Goal: Check status

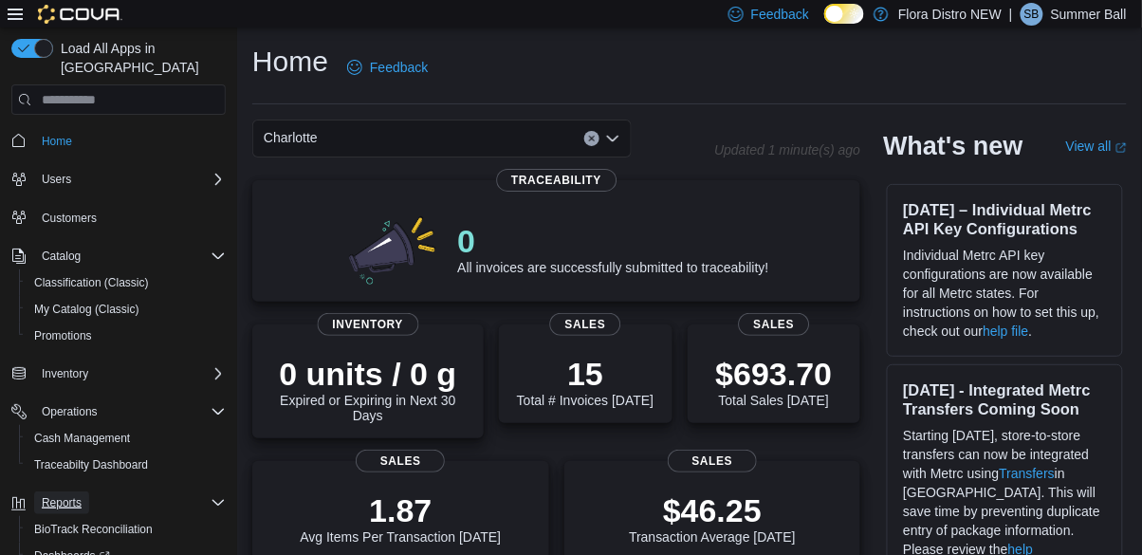
click at [70, 495] on span "Reports" at bounding box center [62, 502] width 40 height 15
click at [200, 491] on div "Reports" at bounding box center [130, 502] width 192 height 23
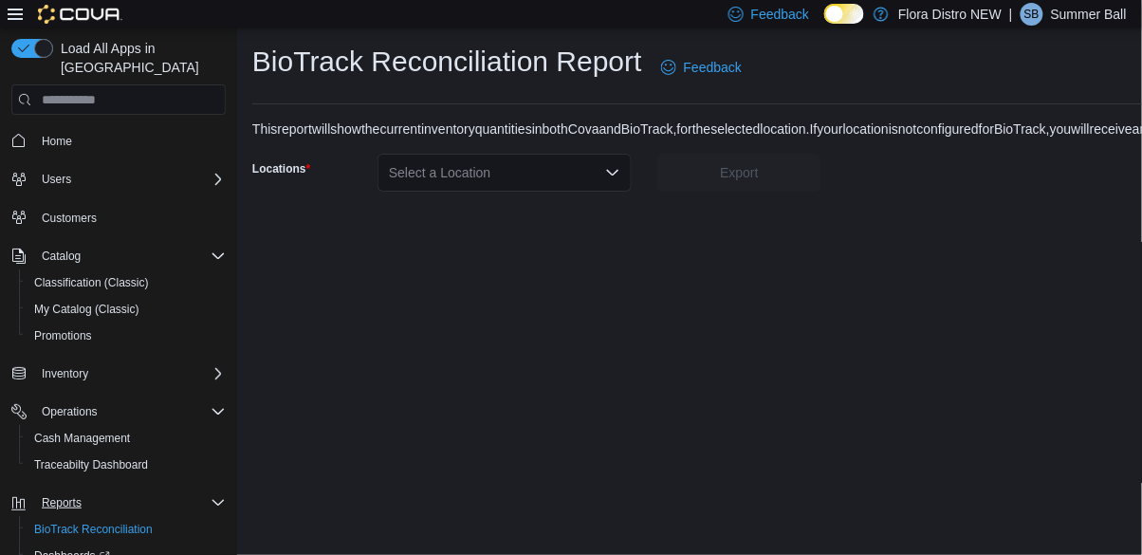
click at [219, 495] on icon "Complex example" at bounding box center [218, 502] width 15 height 15
click at [549, 74] on div "BioTrack Reconciliation Report Feedback This report will show the current inven…" at bounding box center [715, 117] width 957 height 179
click at [566, 154] on div "Select a Location" at bounding box center [505, 173] width 254 height 38
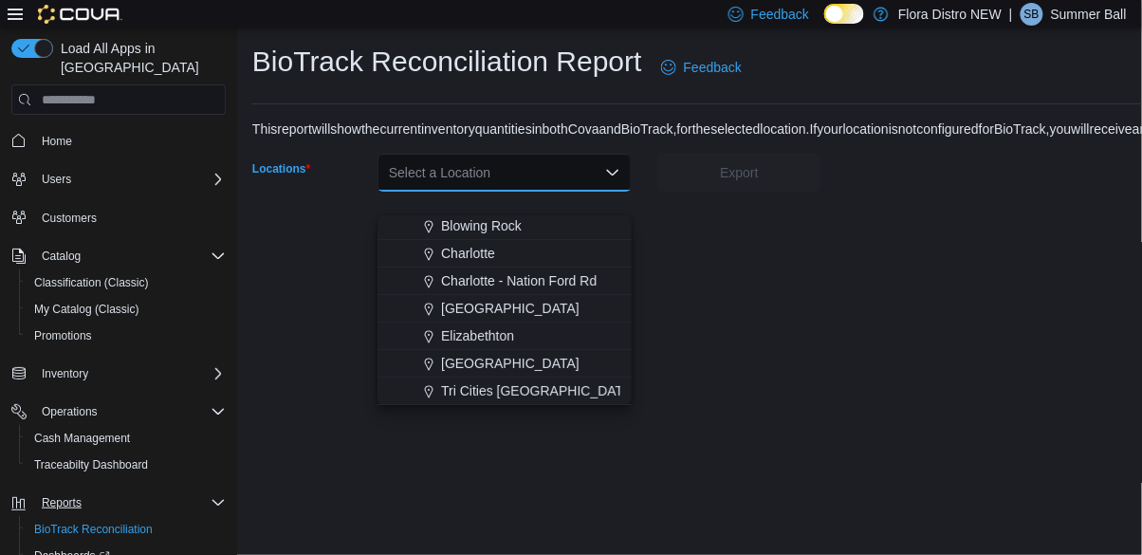
scroll to position [28, 0]
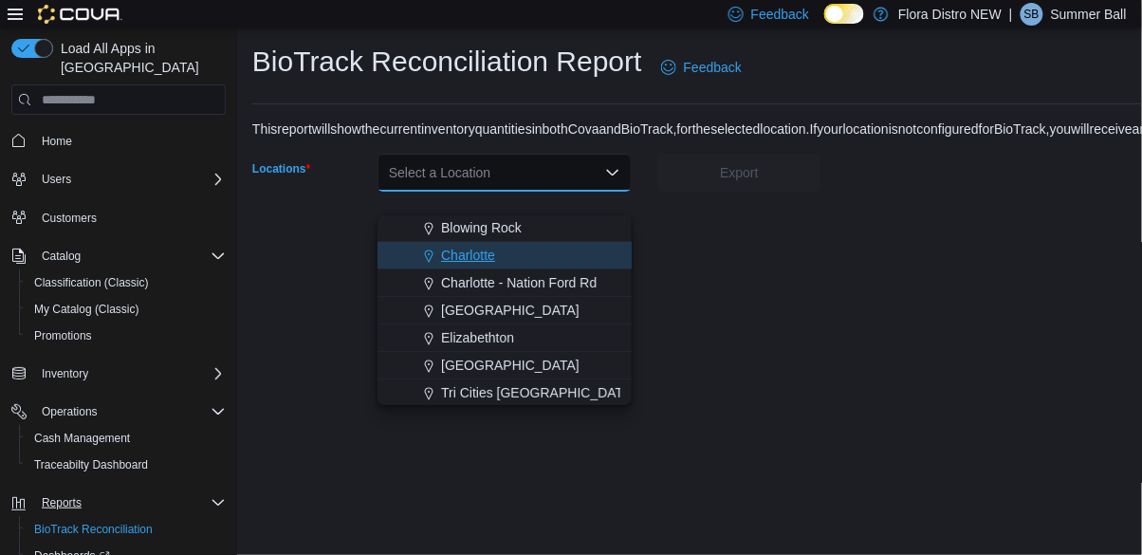
click at [499, 246] on div "Charlotte" at bounding box center [516, 255] width 209 height 19
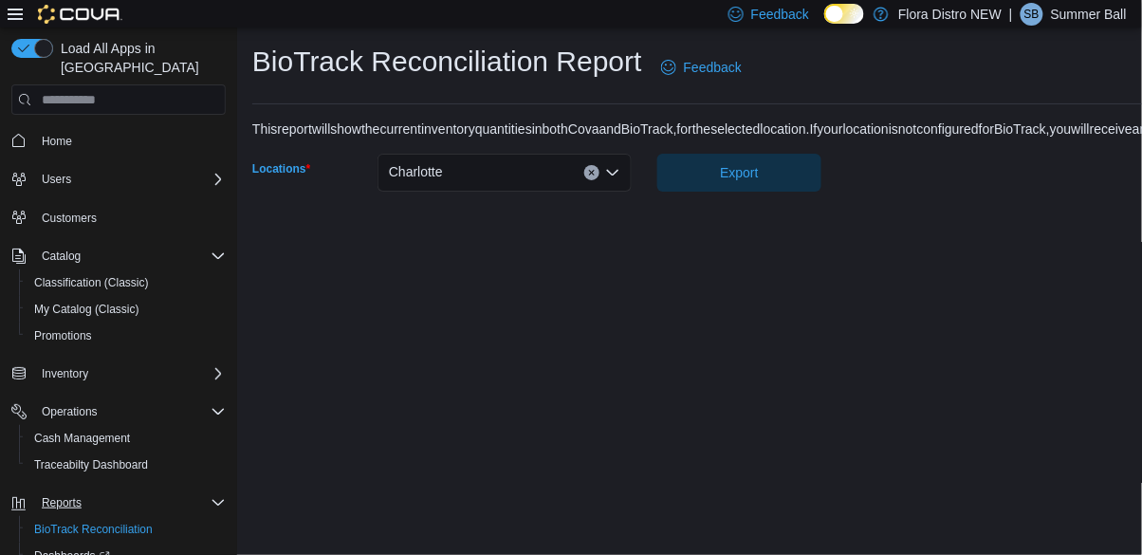
click at [760, 174] on div "BioTrack Reconciliation Report Feedback This report will show the current inven…" at bounding box center [715, 292] width 957 height 528
click at [754, 162] on span "Export" at bounding box center [739, 171] width 38 height 19
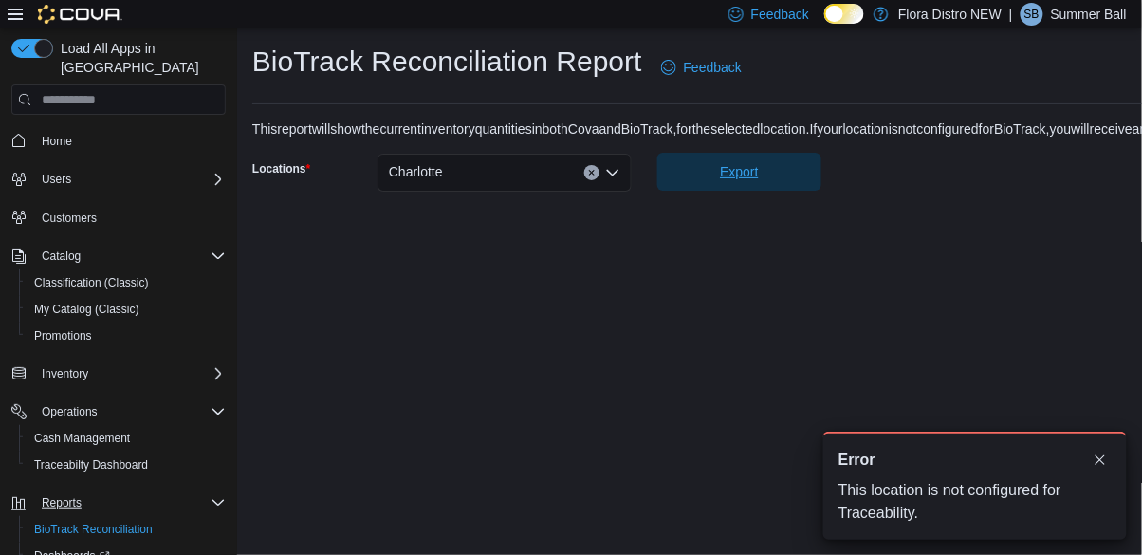
scroll to position [0, 0]
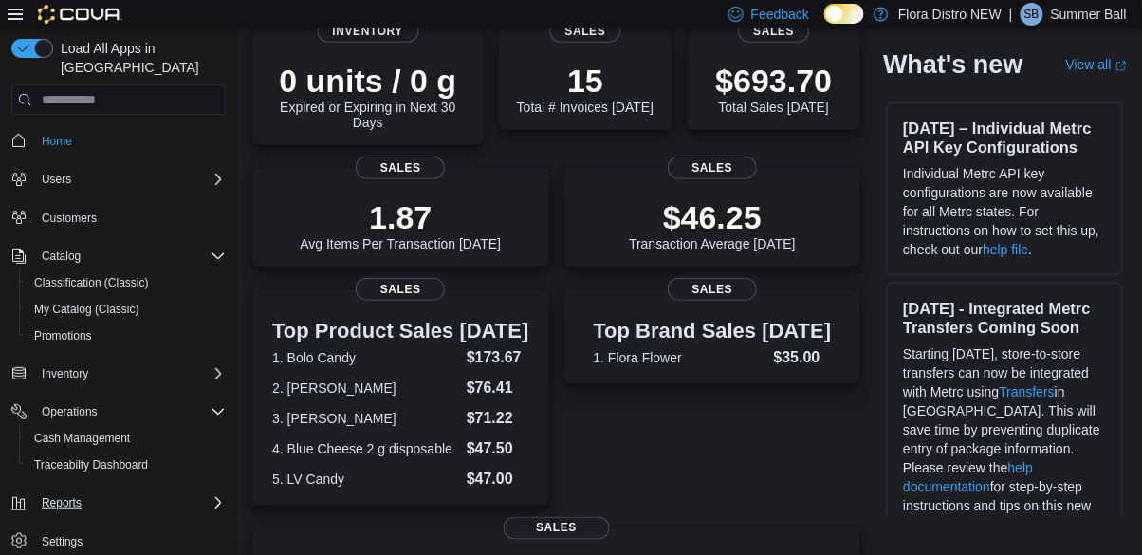
scroll to position [578, 0]
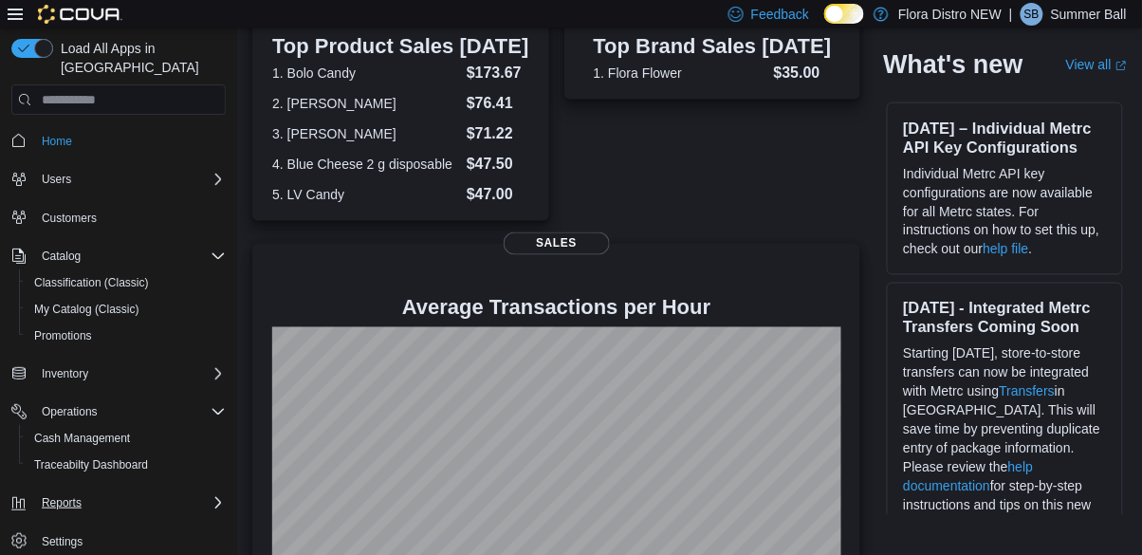
click at [217, 495] on icon "Complex example" at bounding box center [218, 502] width 15 height 15
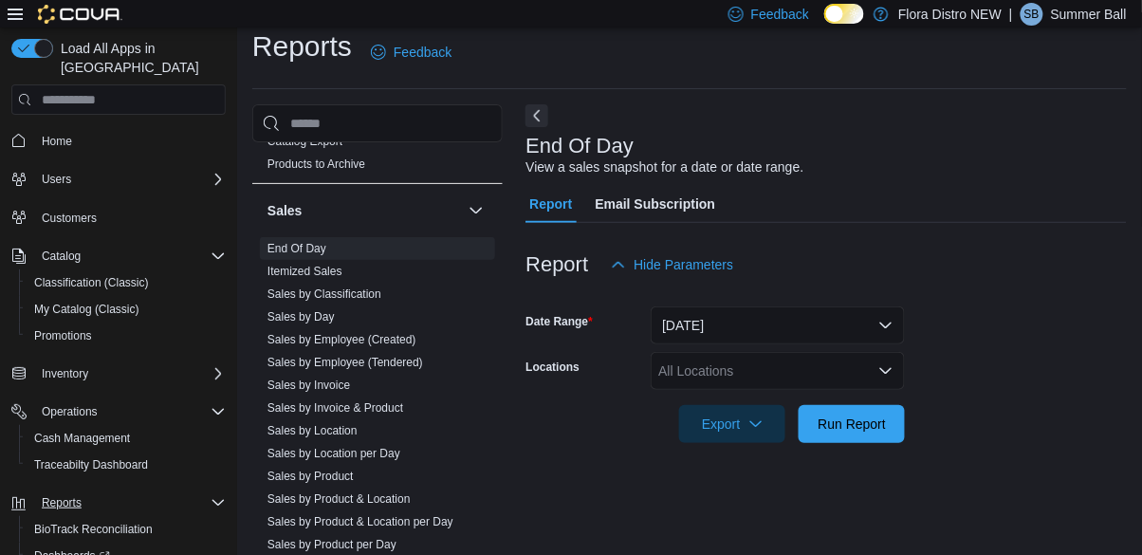
scroll to position [889, 0]
click at [364, 252] on span "End Of Day" at bounding box center [377, 250] width 235 height 23
click at [759, 375] on div "All Locations" at bounding box center [778, 371] width 254 height 38
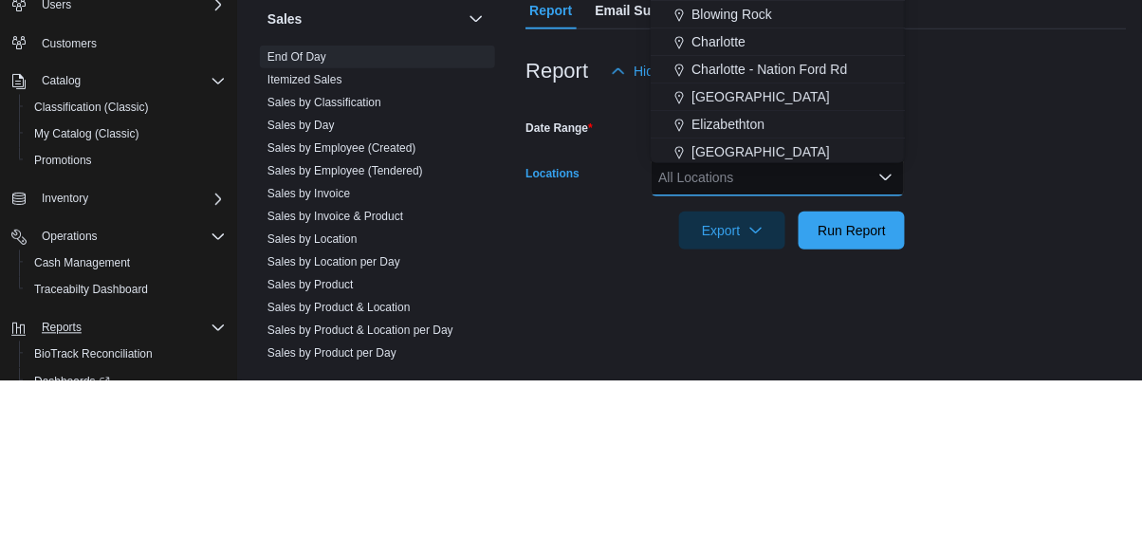
scroll to position [43, 0]
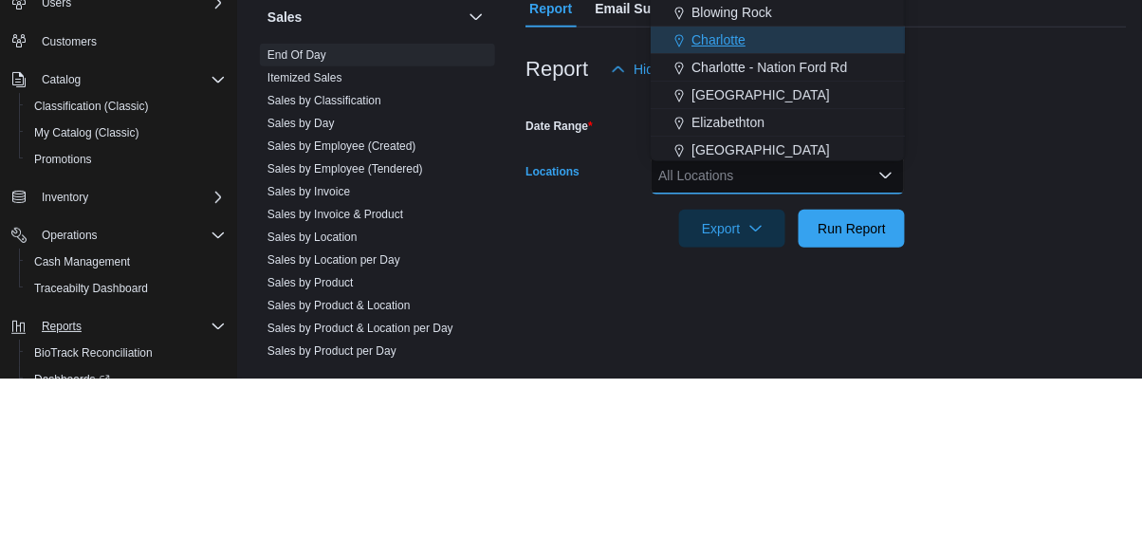
click at [767, 220] on button "Charlotte" at bounding box center [778, 217] width 254 height 28
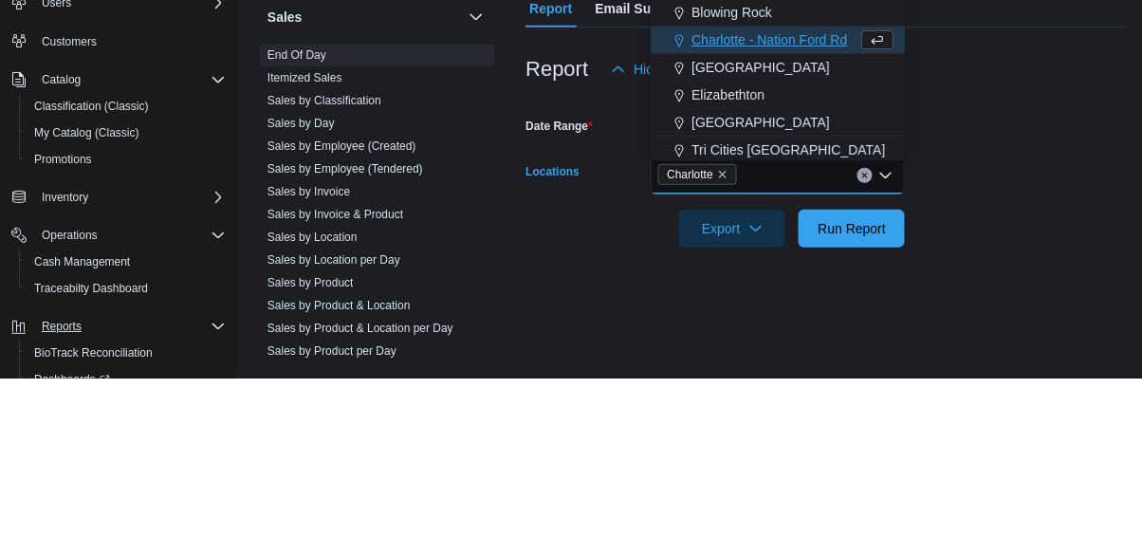
click at [971, 318] on form "Date Range Today Locations Charlotte Combo box. Selected. Charlotte. Press Back…" at bounding box center [827, 344] width 602 height 159
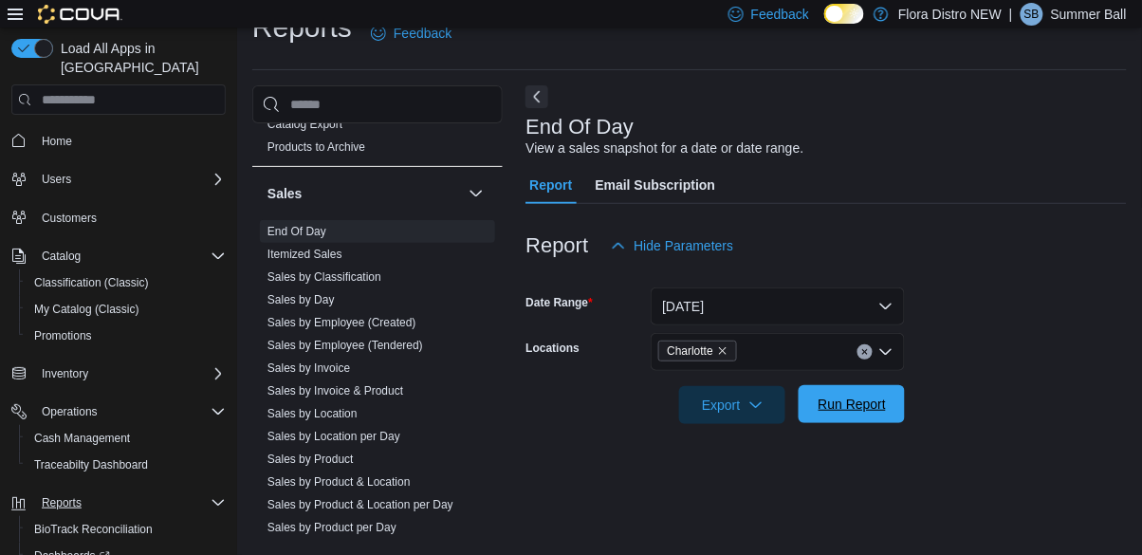
click at [853, 402] on span "Run Report" at bounding box center [853, 404] width 68 height 19
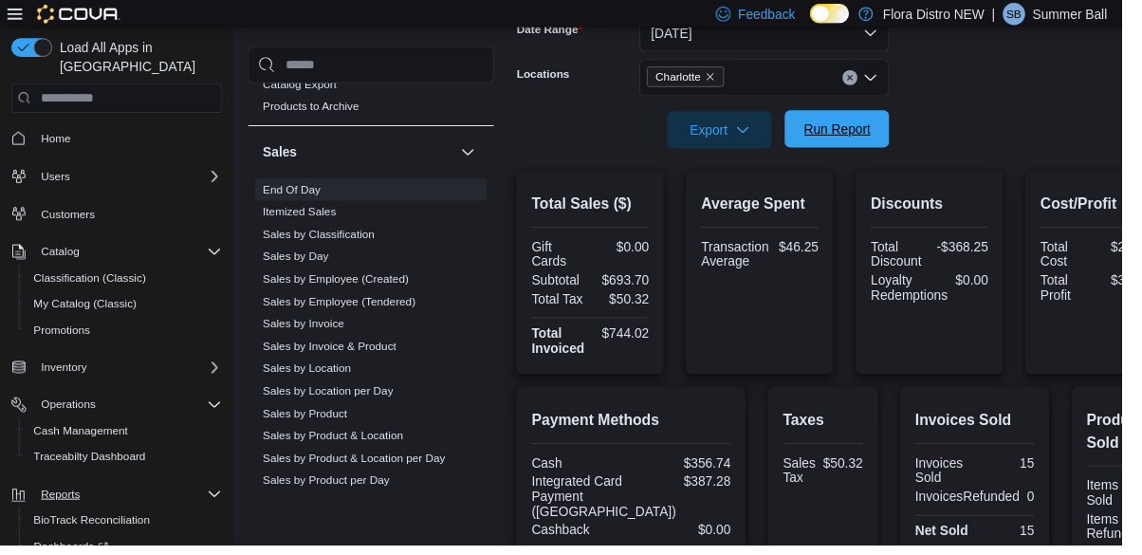
scroll to position [304, 0]
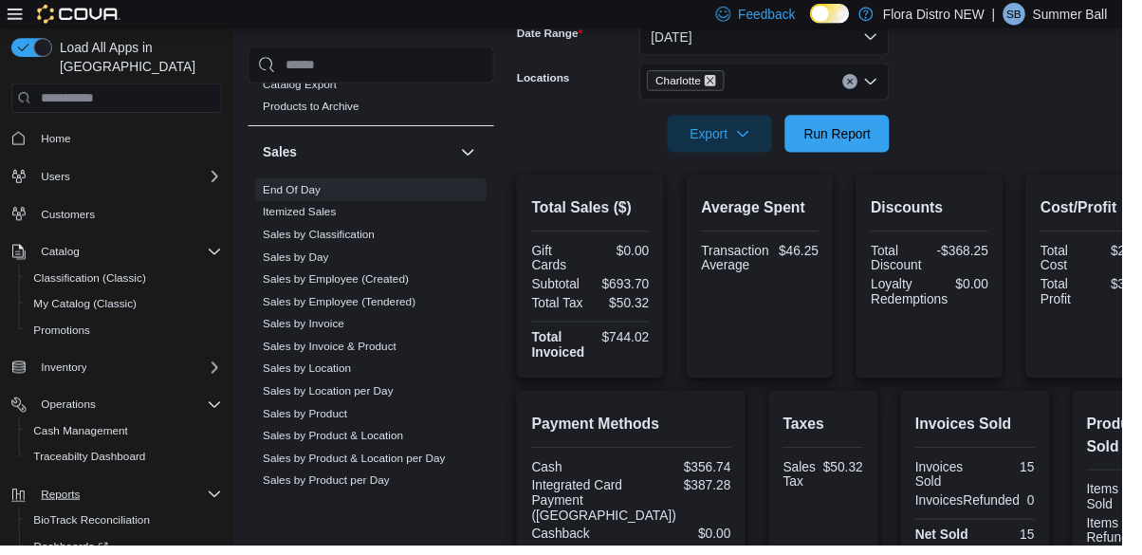
click at [723, 85] on icon "Remove Charlotte from selection in this group" at bounding box center [723, 82] width 8 height 8
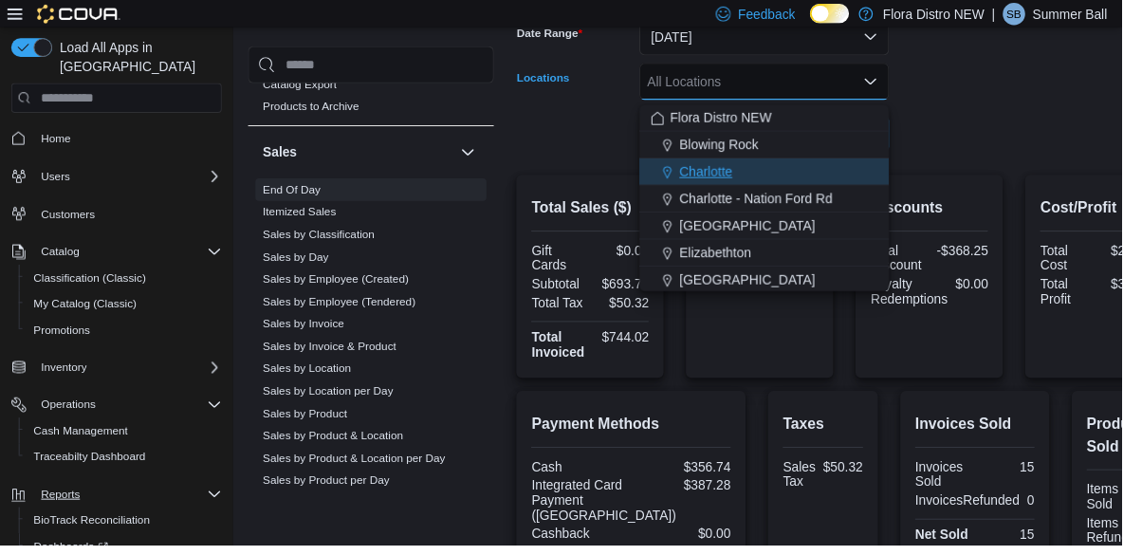
click at [738, 173] on span "Charlotte" at bounding box center [719, 174] width 54 height 19
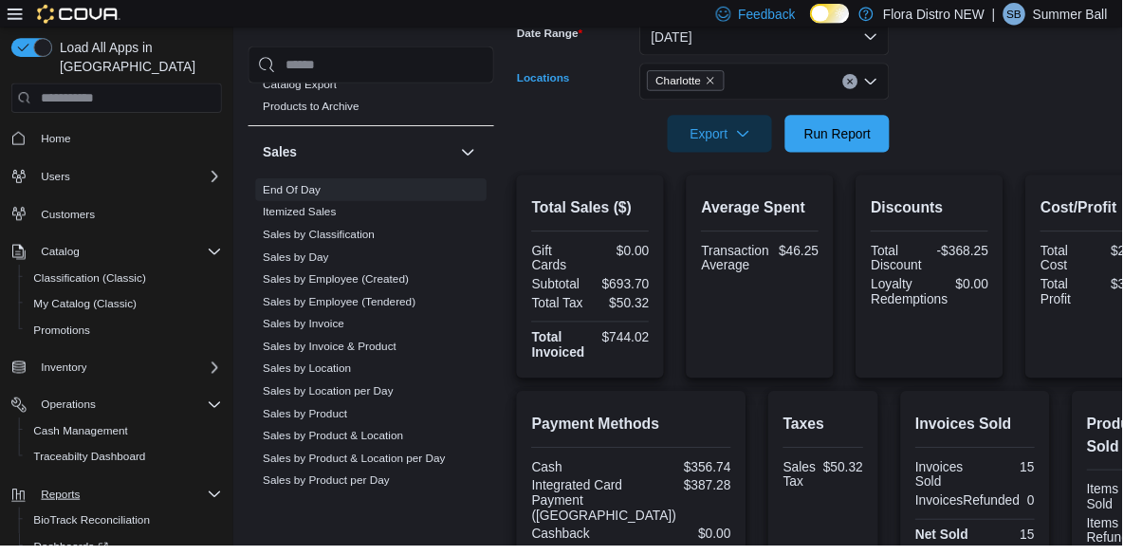
click at [981, 107] on div at bounding box center [860, 109] width 668 height 15
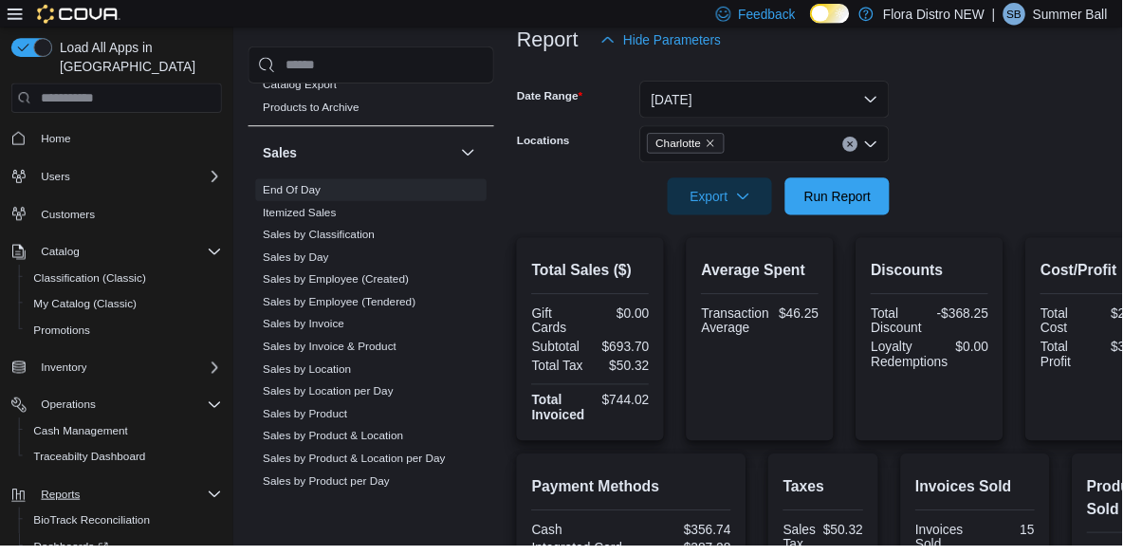
scroll to position [233, 0]
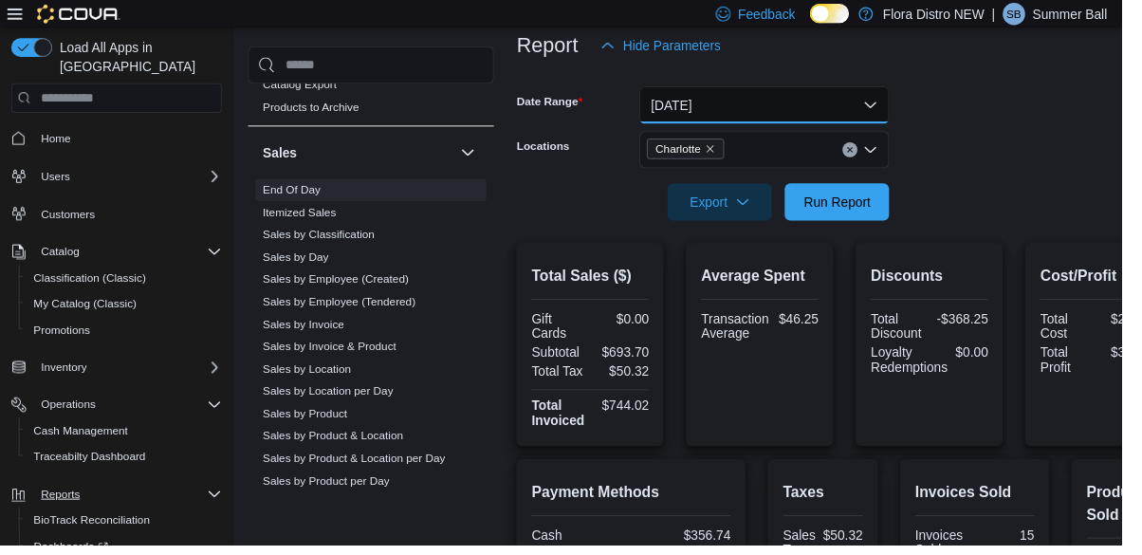
click at [839, 111] on button "Today" at bounding box center [778, 107] width 254 height 38
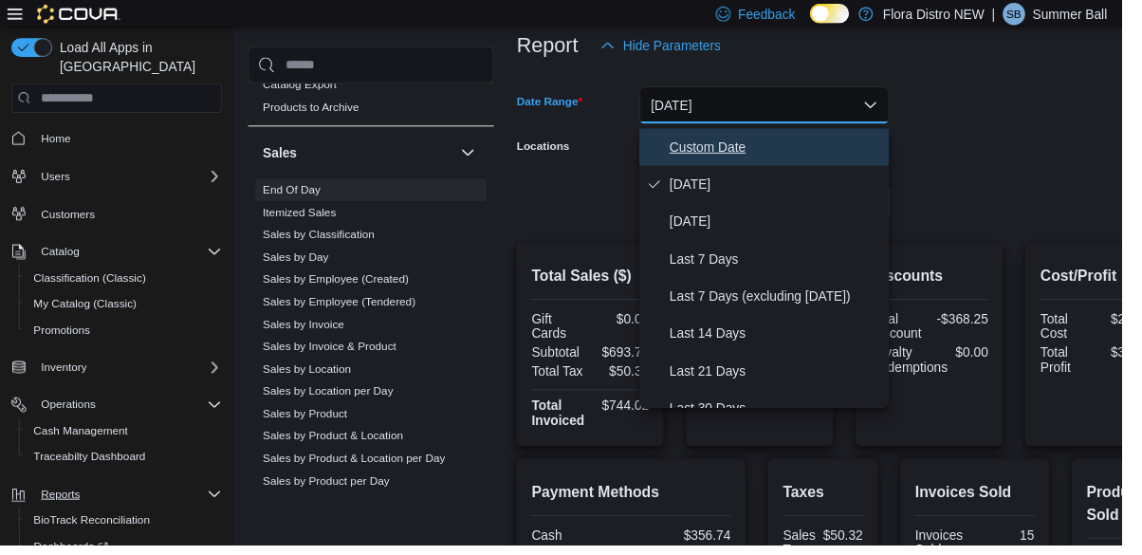
click at [744, 148] on span "Custom Date" at bounding box center [789, 150] width 216 height 23
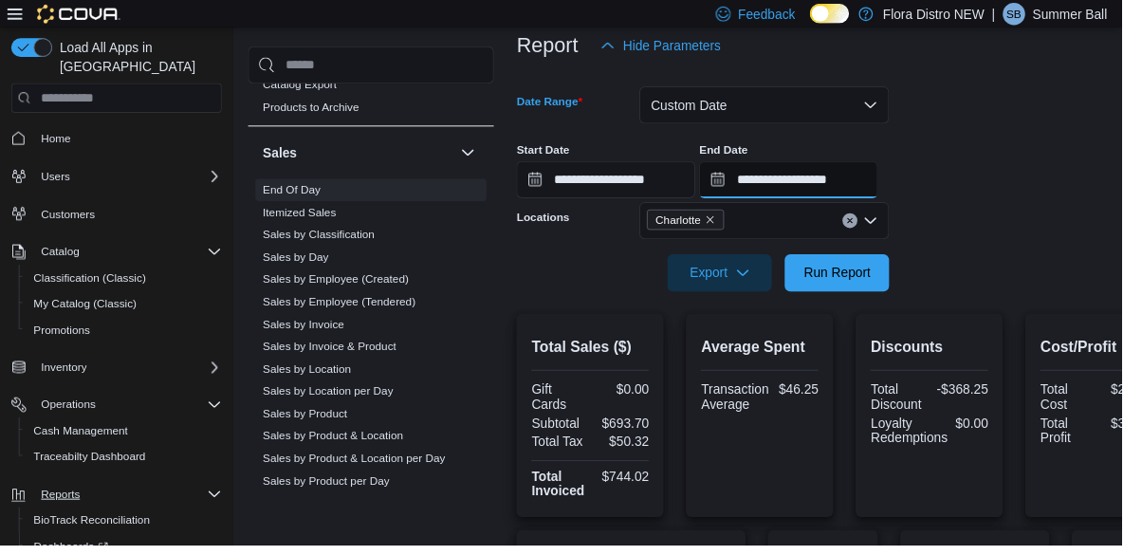
click at [787, 188] on input "**********" at bounding box center [803, 183] width 182 height 38
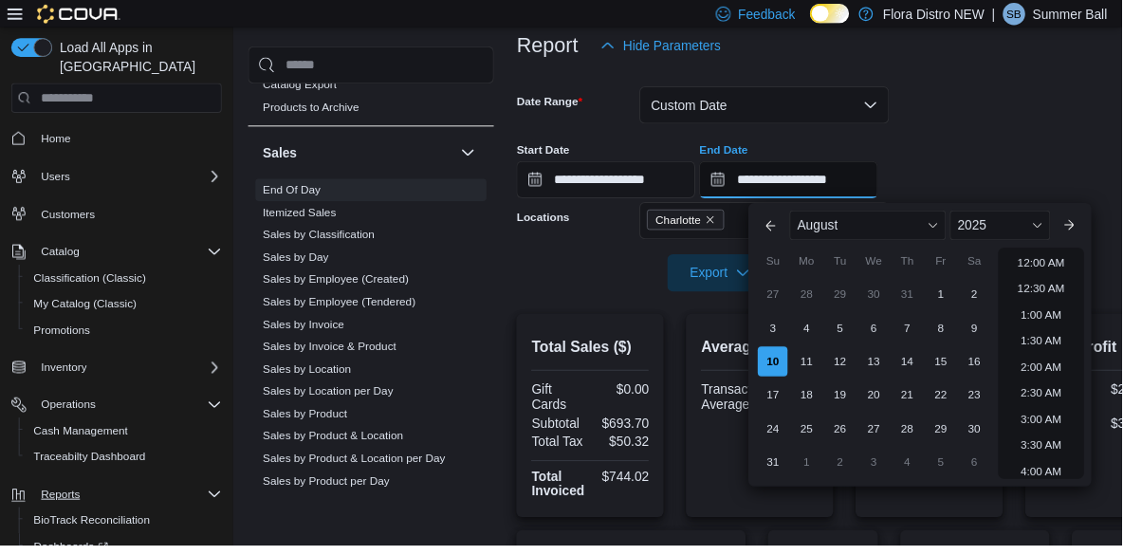
scroll to position [1044, 0]
click at [780, 185] on input "**********" at bounding box center [803, 183] width 182 height 38
click at [785, 174] on input "**********" at bounding box center [803, 183] width 182 height 38
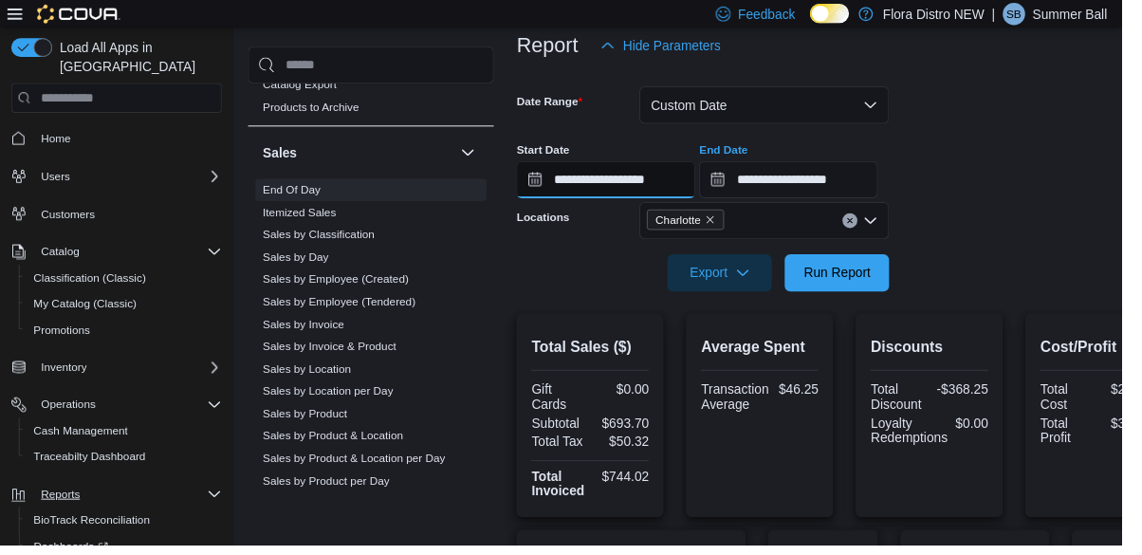
click at [545, 189] on input "**********" at bounding box center [617, 183] width 182 height 38
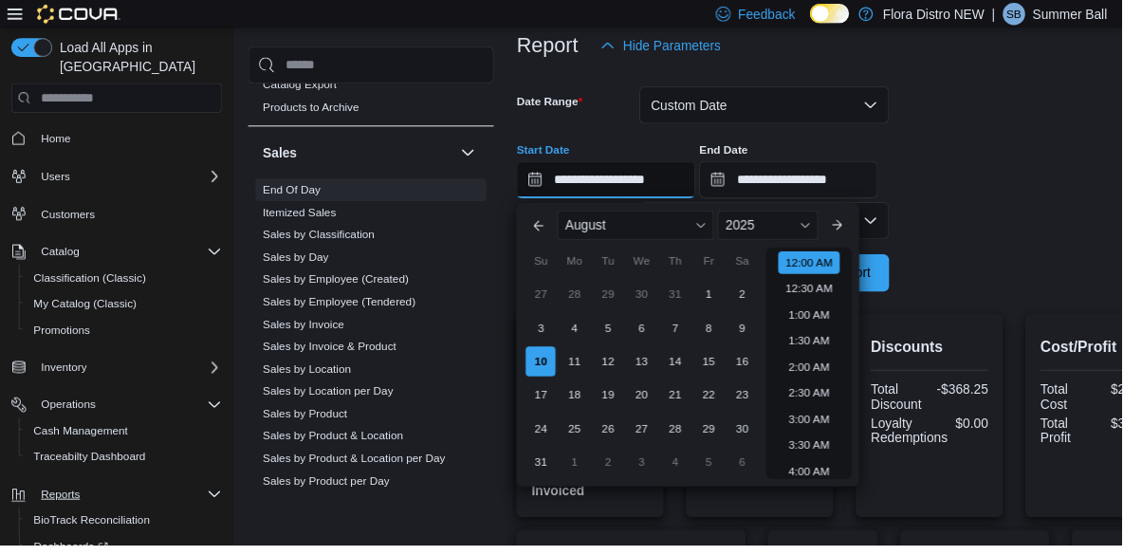
scroll to position [59, 0]
click at [564, 186] on input "**********" at bounding box center [617, 183] width 182 height 38
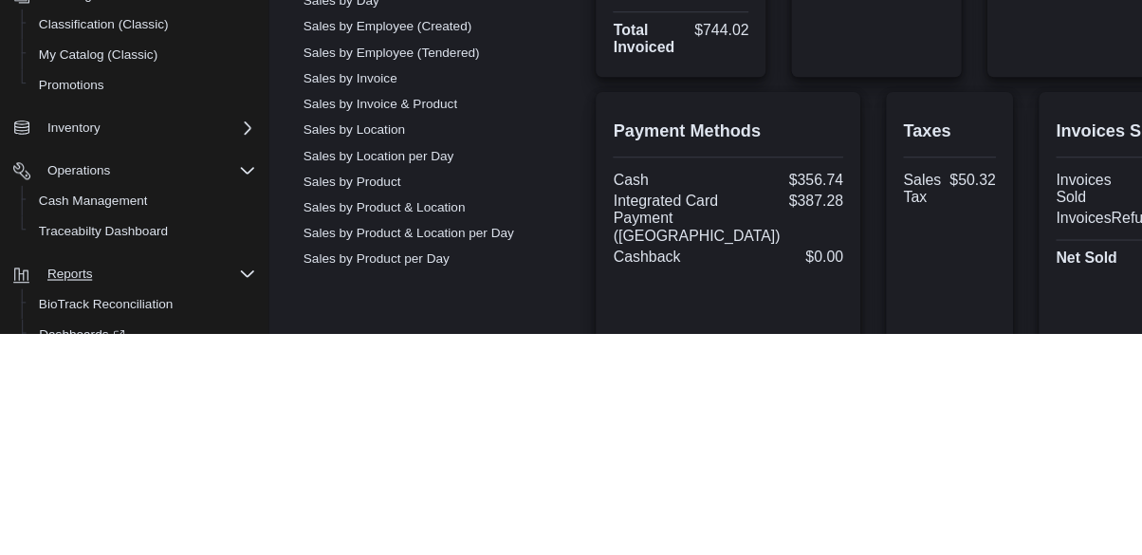
scroll to position [0, 0]
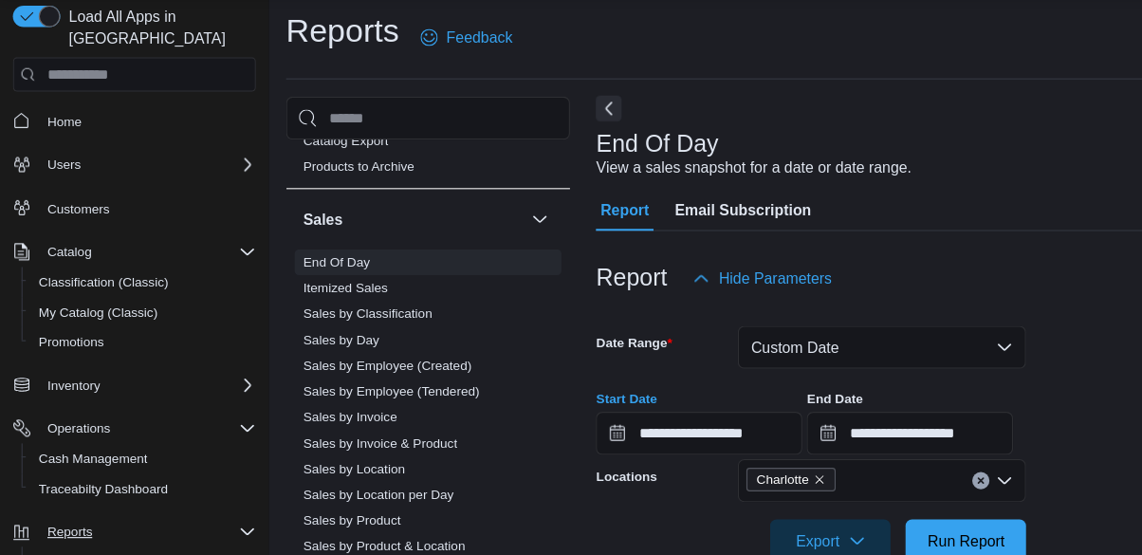
click at [546, 124] on button "Next" at bounding box center [537, 130] width 23 height 23
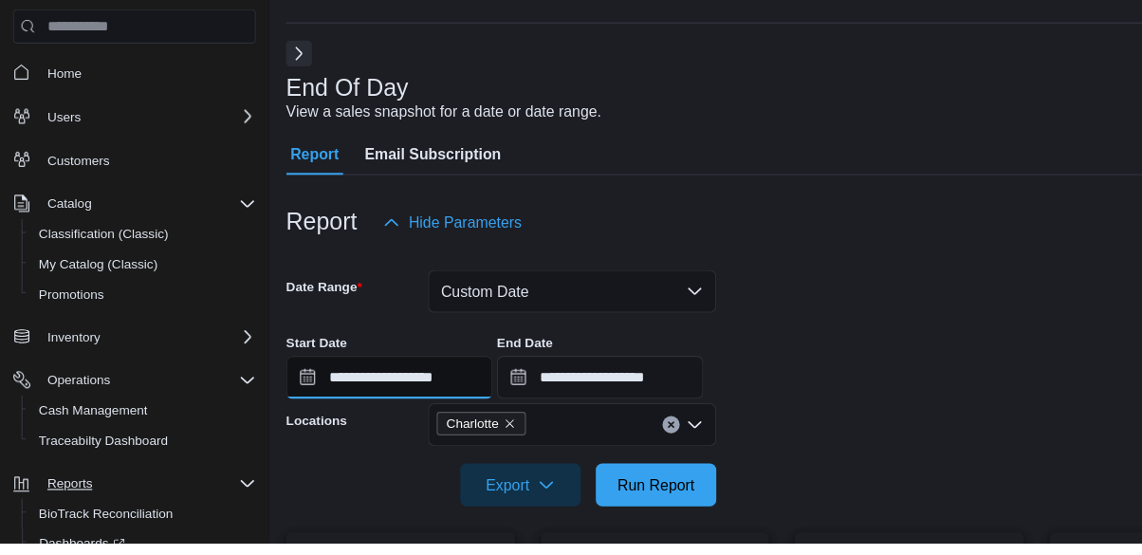
click at [273, 411] on input "**********" at bounding box center [343, 409] width 182 height 38
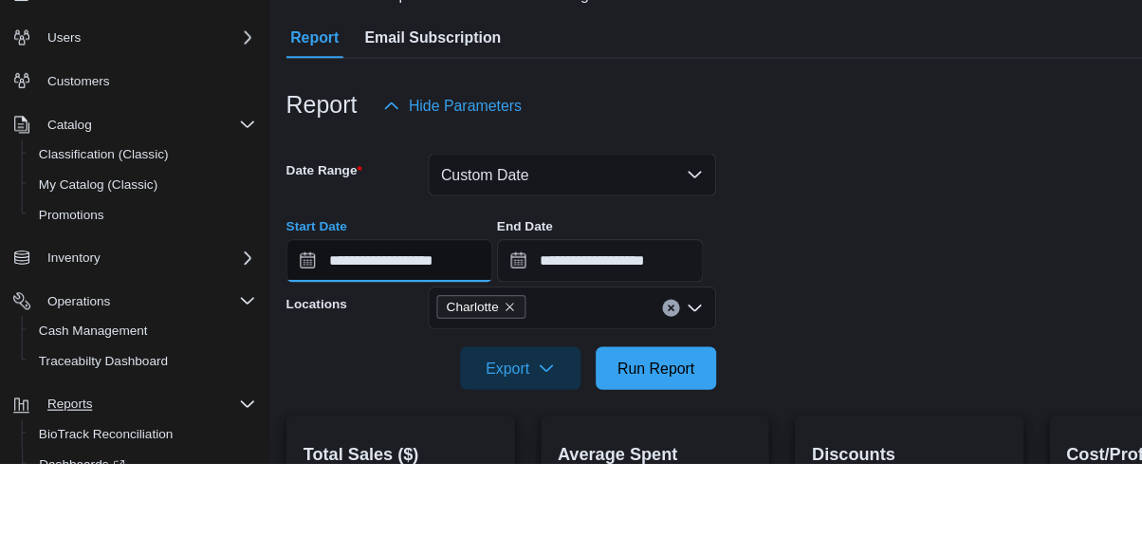
scroll to position [40, 0]
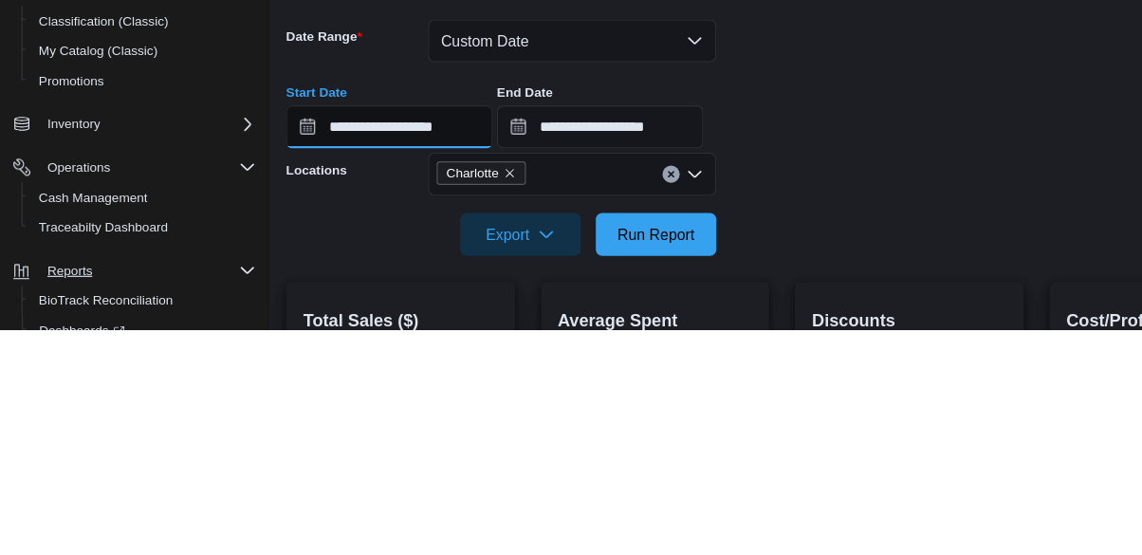
click at [275, 383] on input "**********" at bounding box center [343, 377] width 182 height 38
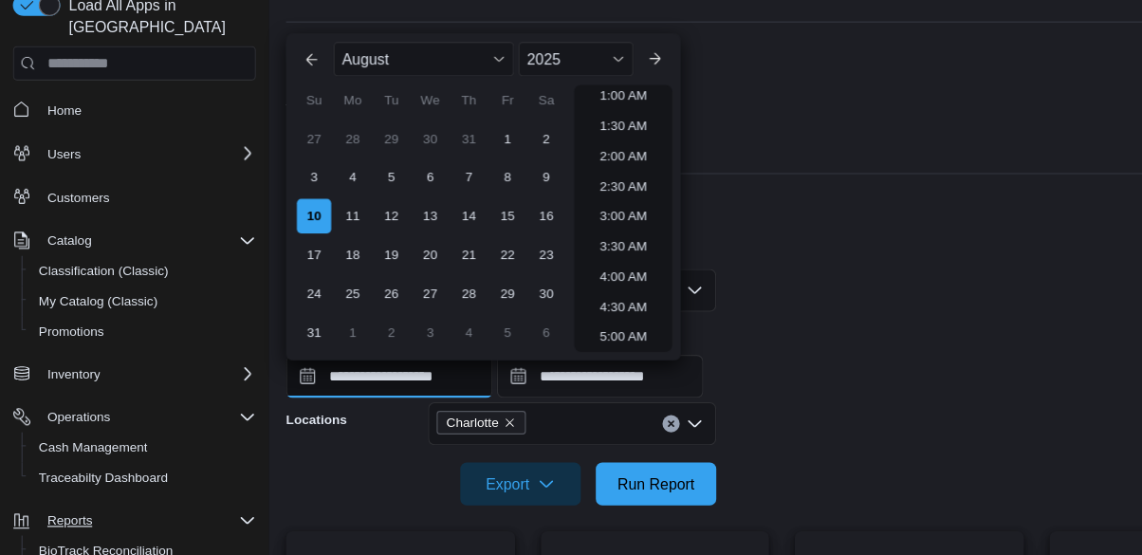
scroll to position [33, 0]
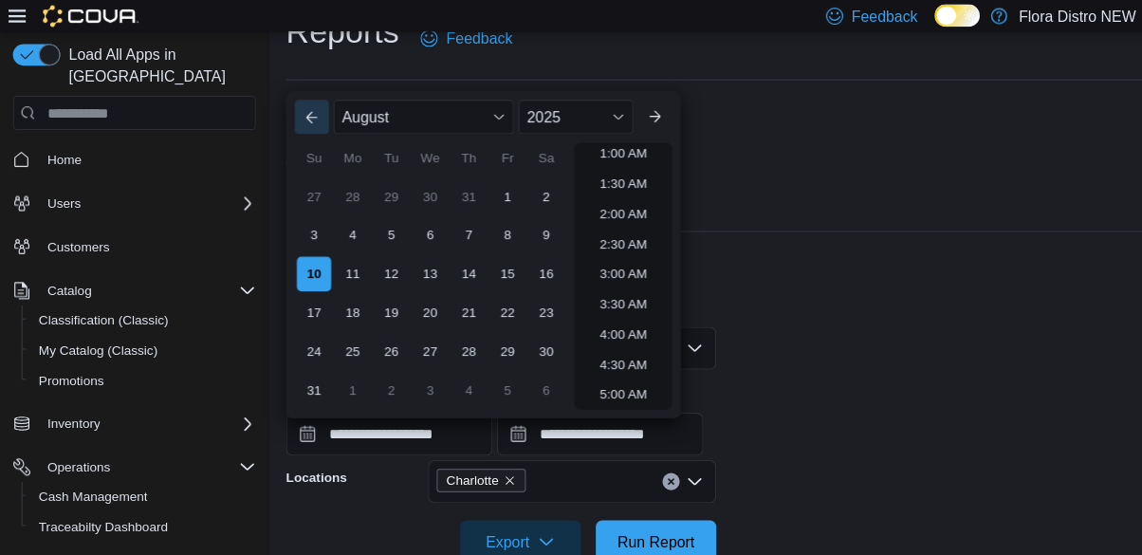
click at [282, 99] on button "Previous Month" at bounding box center [275, 103] width 30 height 30
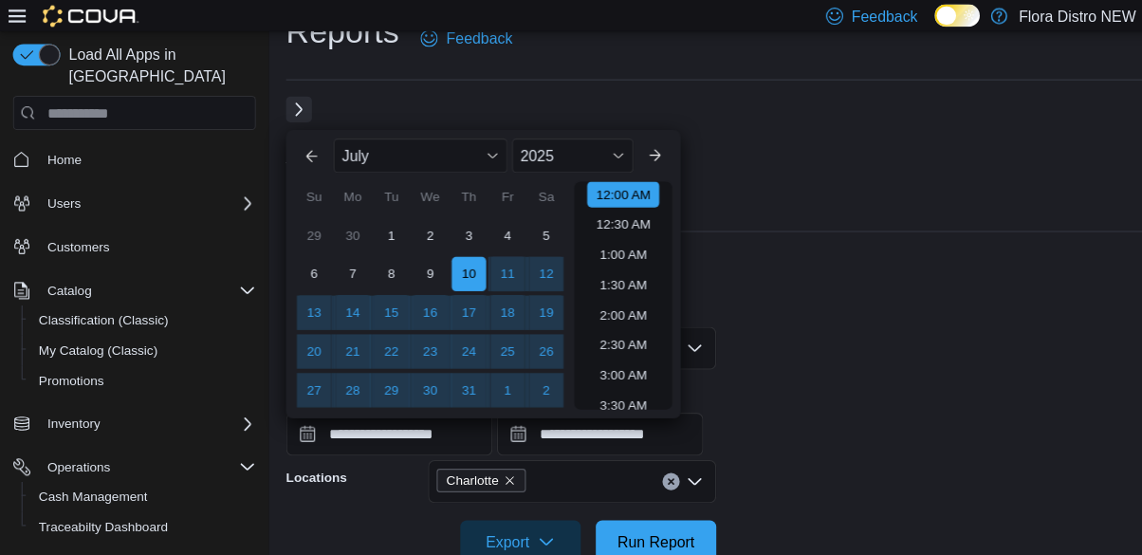
click at [271, 104] on button "Next" at bounding box center [263, 96] width 23 height 23
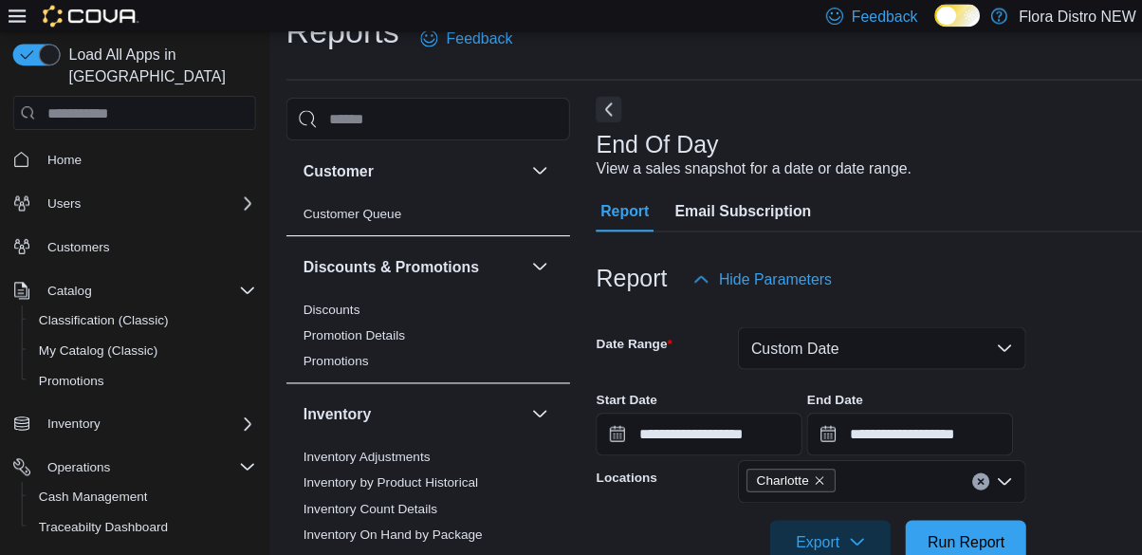
scroll to position [33, 0]
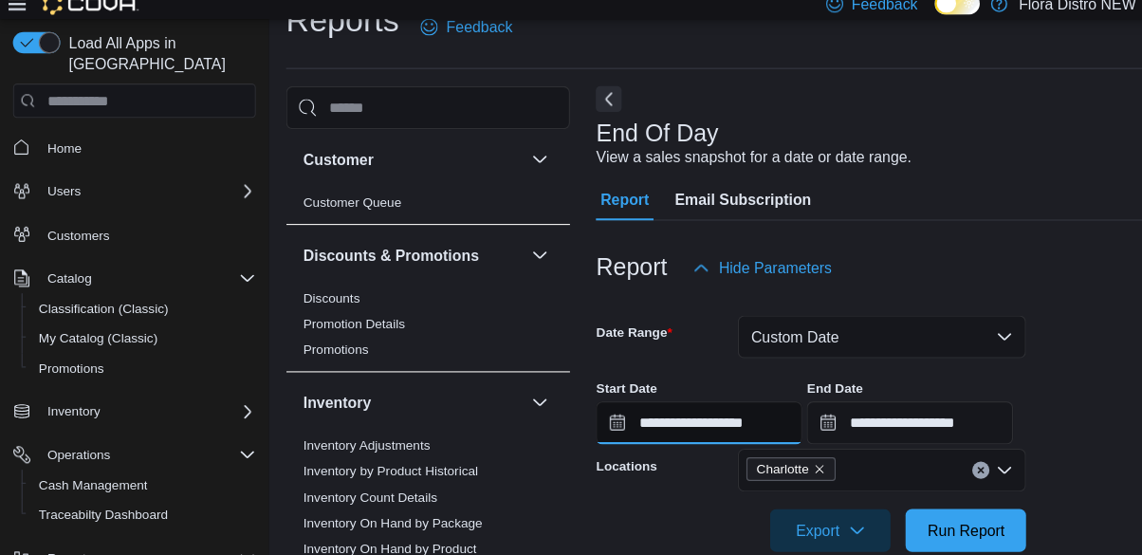
click at [545, 394] on input "**********" at bounding box center [617, 383] width 182 height 38
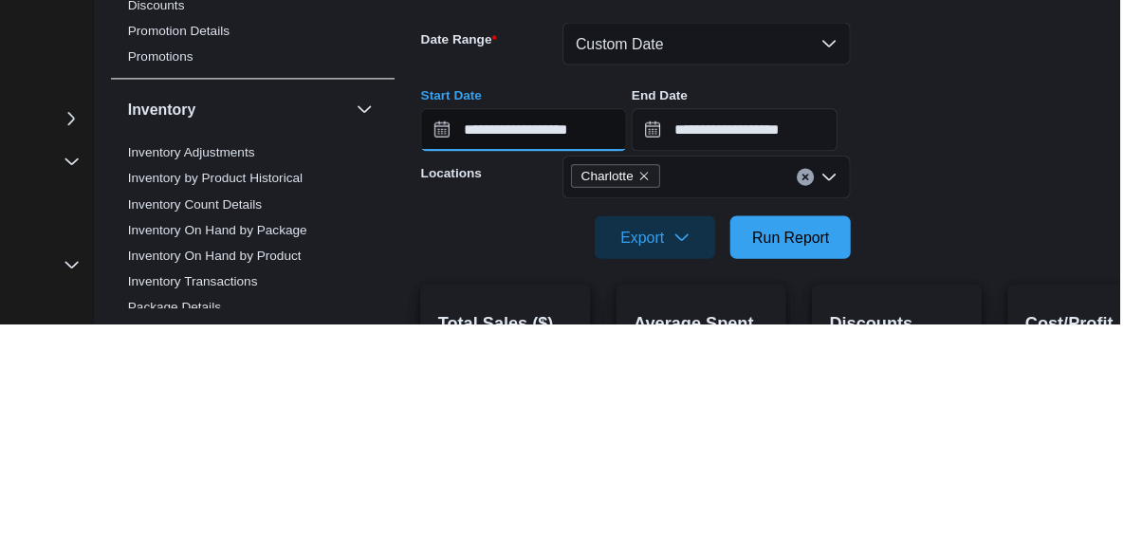
click at [533, 392] on input "**********" at bounding box center [617, 383] width 182 height 38
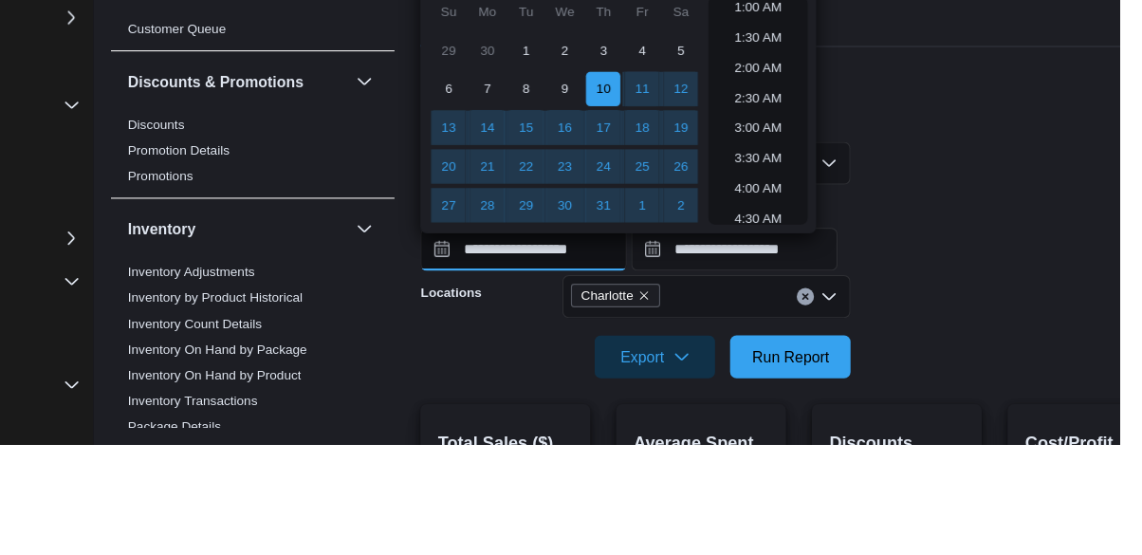
scroll to position [34, 0]
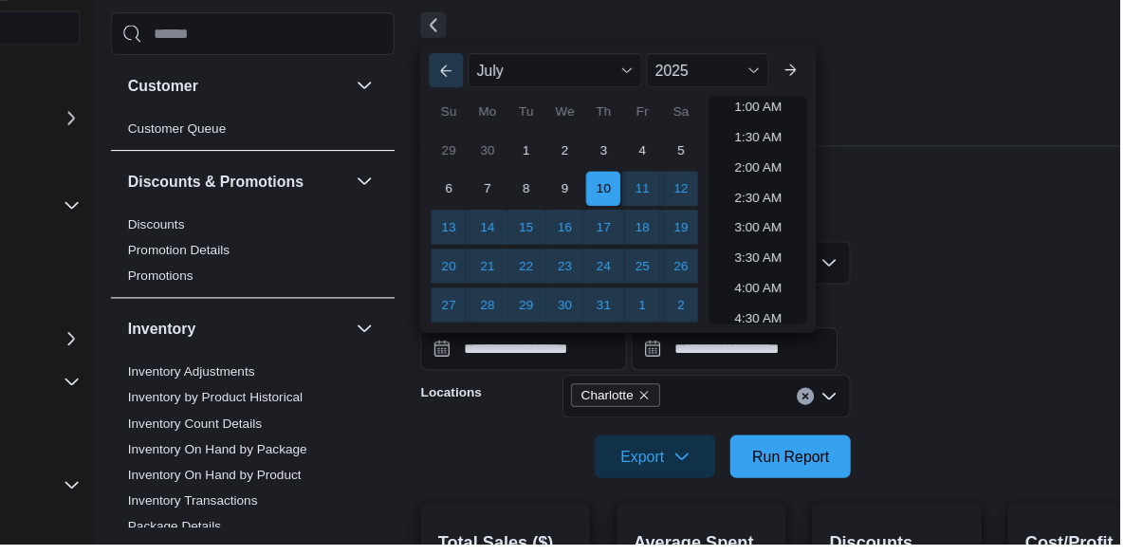
click at [540, 135] on button "Previous Month" at bounding box center [548, 136] width 30 height 30
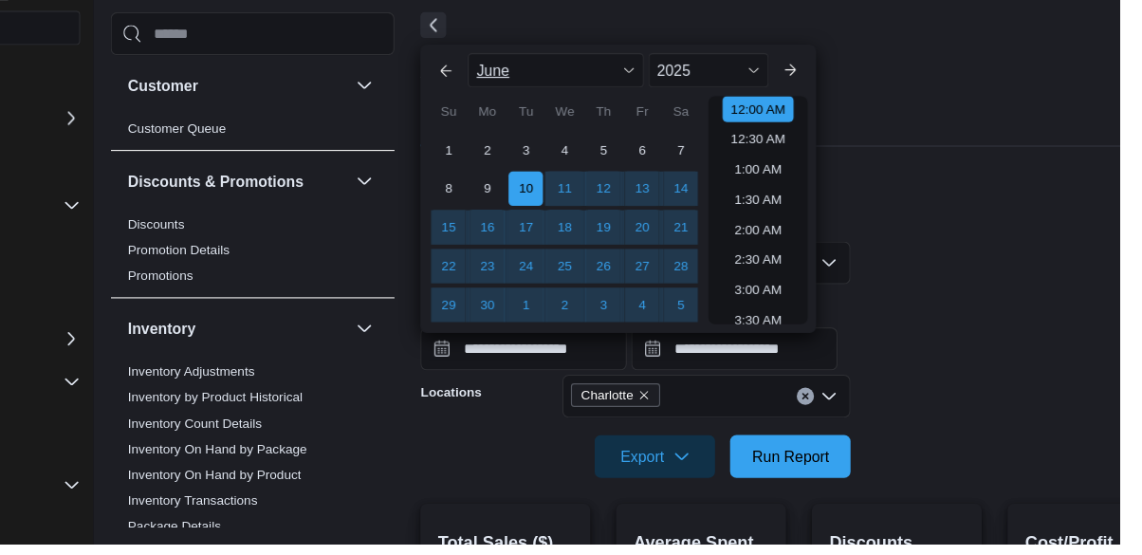
click at [653, 138] on div "June" at bounding box center [645, 136] width 156 height 30
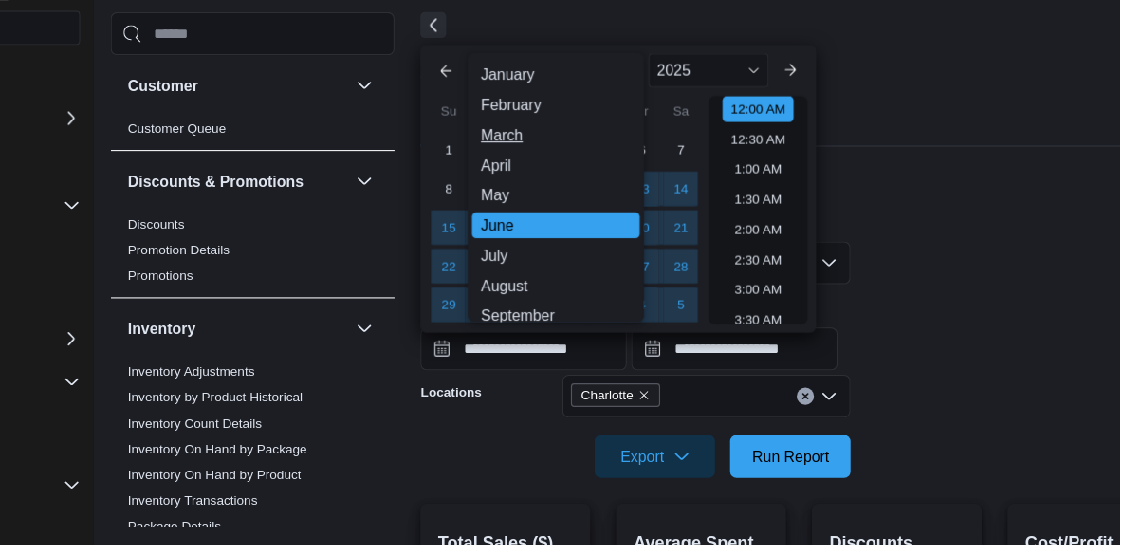
click at [611, 198] on div "March" at bounding box center [645, 193] width 148 height 23
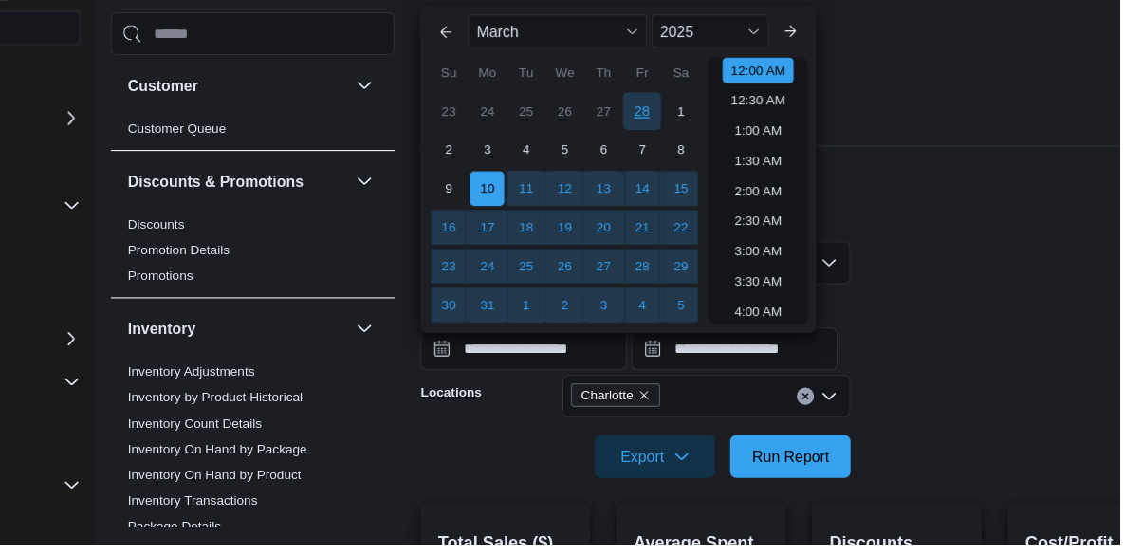
click at [735, 176] on div "28" at bounding box center [721, 172] width 33 height 33
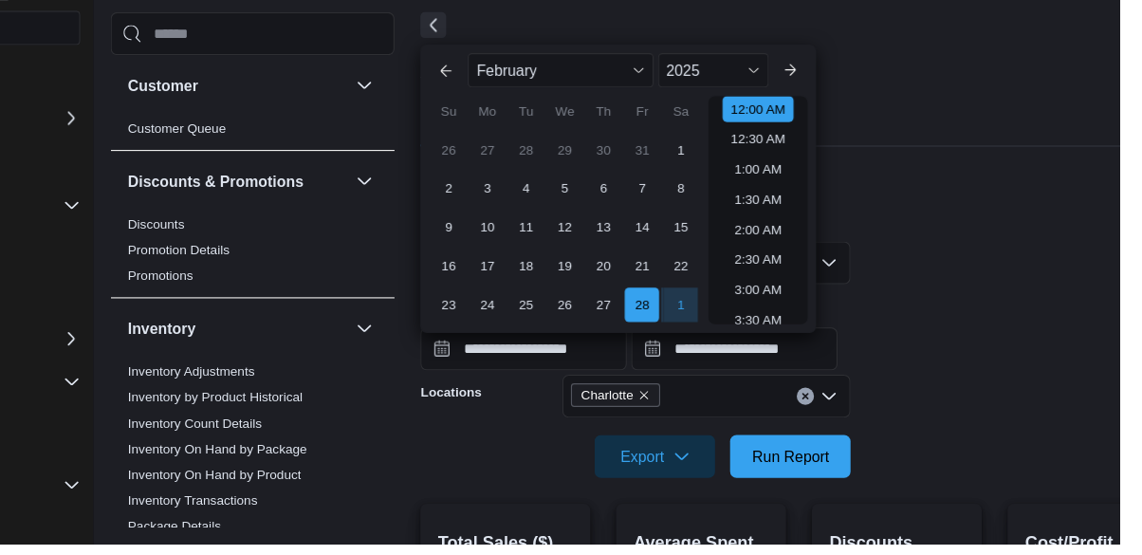
click at [753, 178] on div "Sa" at bounding box center [755, 172] width 30 height 30
click at [751, 214] on div "1" at bounding box center [755, 206] width 33 height 33
type input "**********"
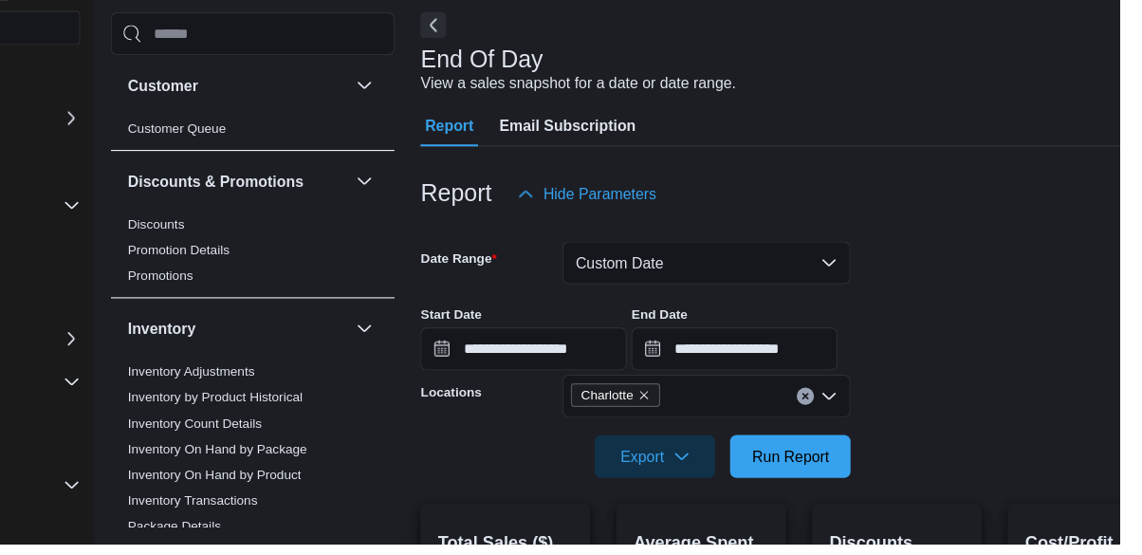
click at [939, 158] on div "End Of Day View a sales snapshot for a date or date range." at bounding box center [855, 137] width 658 height 43
click at [773, 380] on input "**********" at bounding box center [803, 382] width 182 height 38
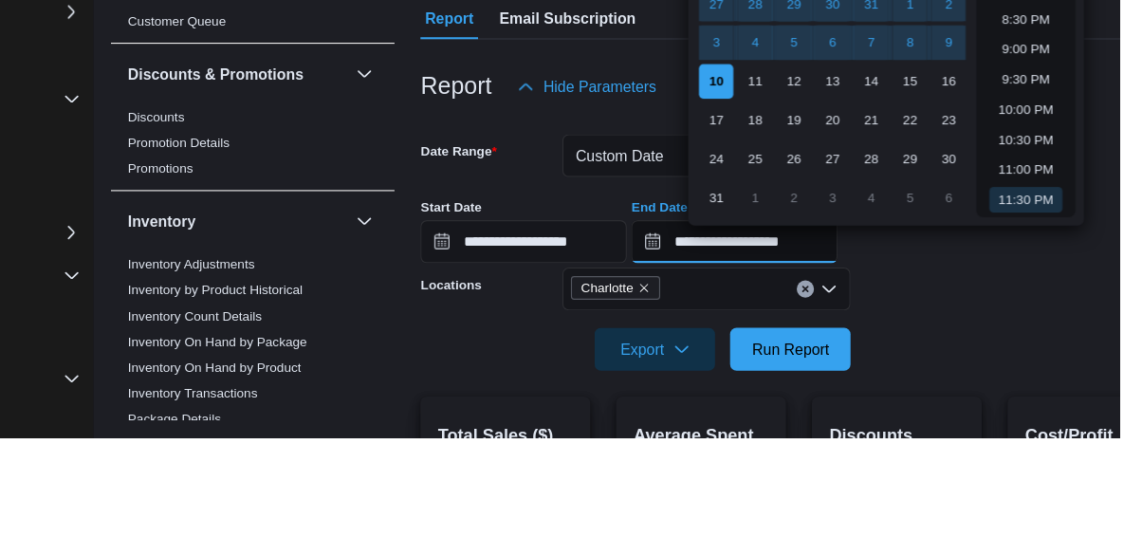
scroll to position [34, 0]
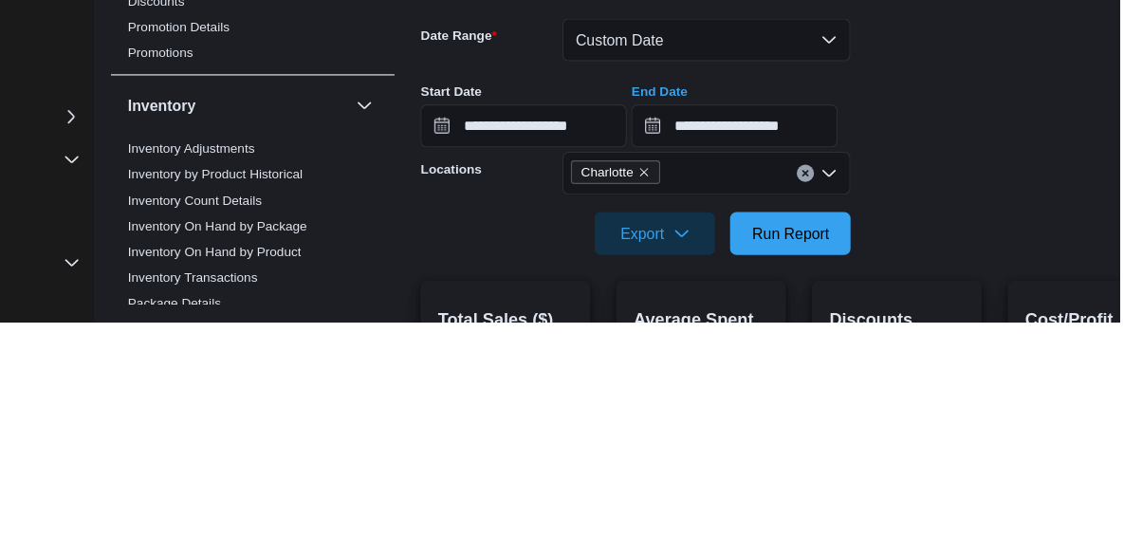
click at [1046, 412] on form "**********" at bounding box center [860, 380] width 668 height 231
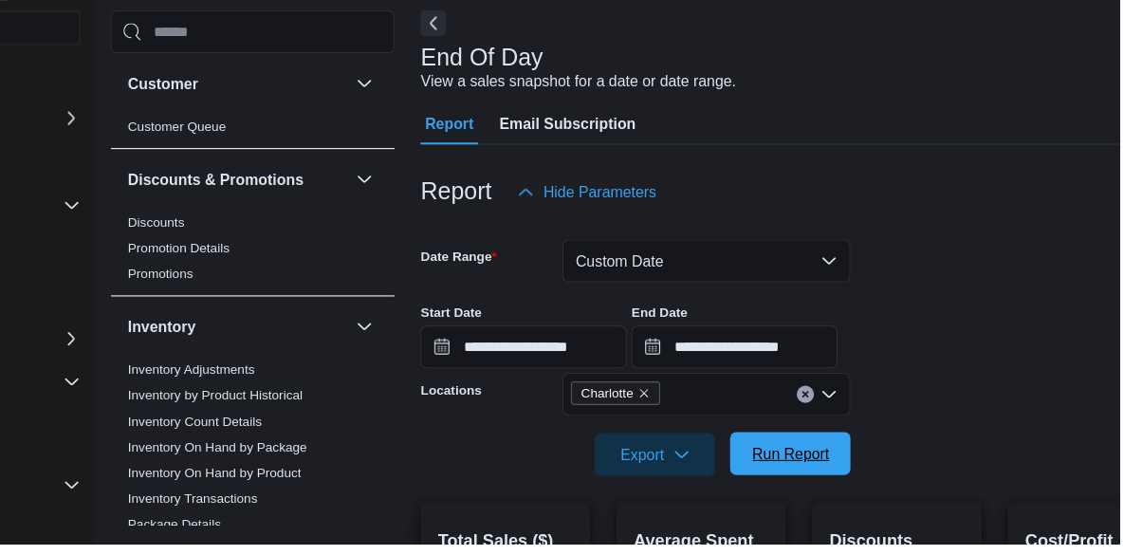
click at [860, 485] on span "Run Report" at bounding box center [853, 475] width 68 height 19
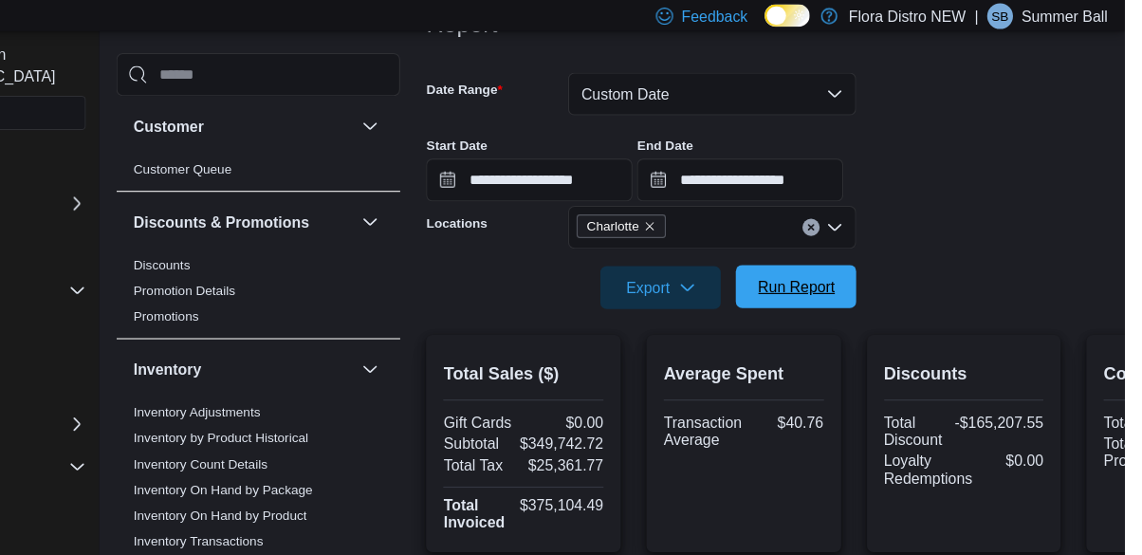
scroll to position [256, 0]
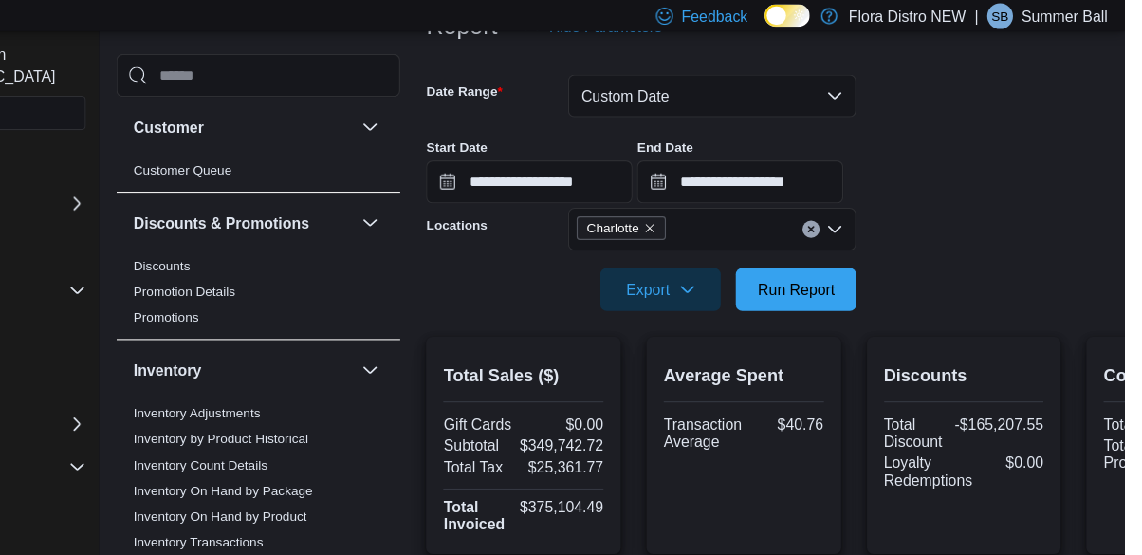
click at [827, 201] on div "Charlotte" at bounding box center [778, 202] width 254 height 38
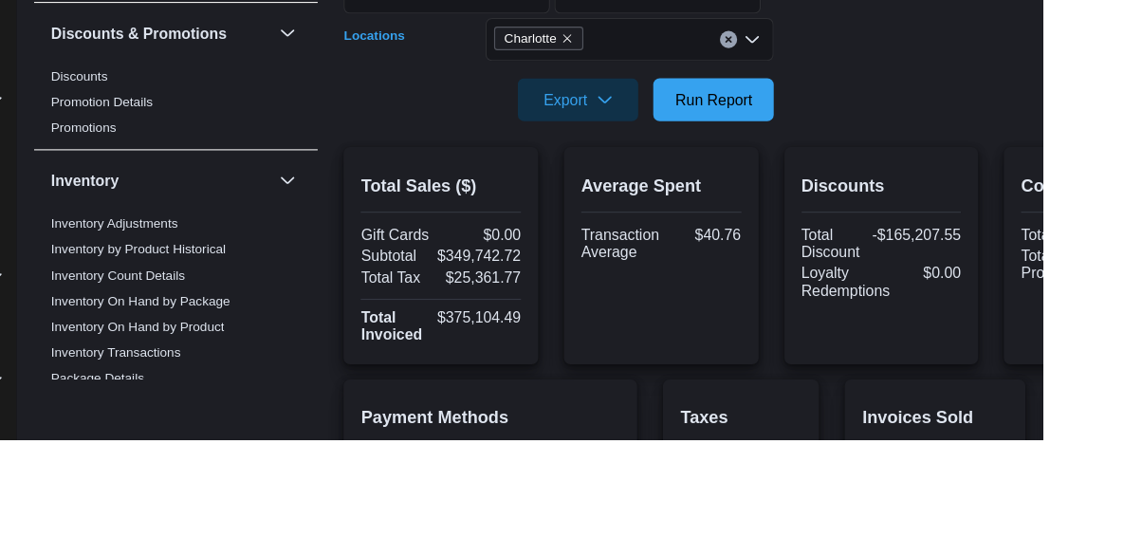
click at [796, 207] on div "Charlotte Combo box. Selected. Charlotte. Press Backspace to delete Charlotte. …" at bounding box center [778, 202] width 254 height 38
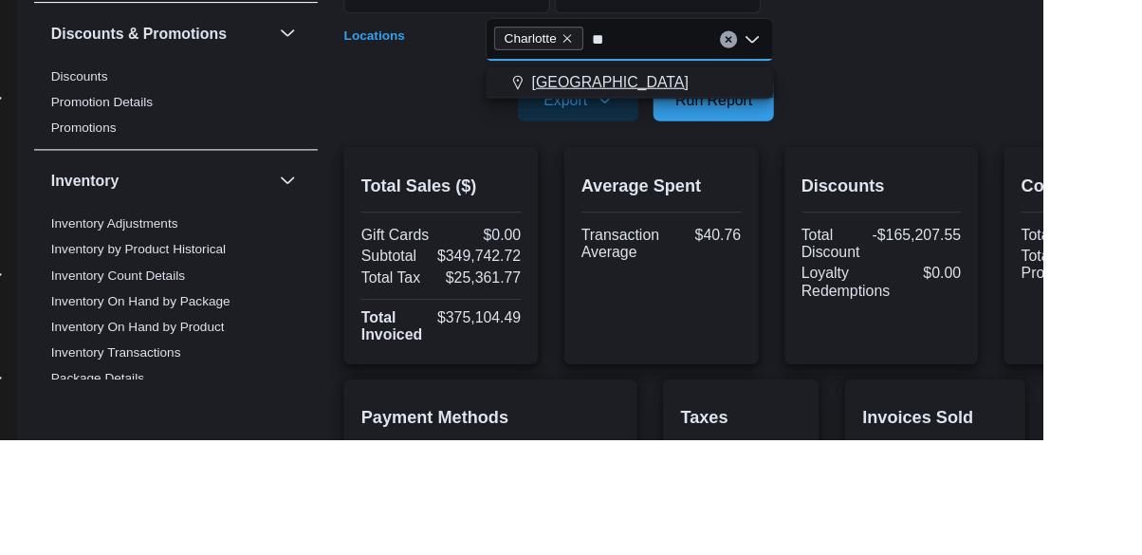
type input "**"
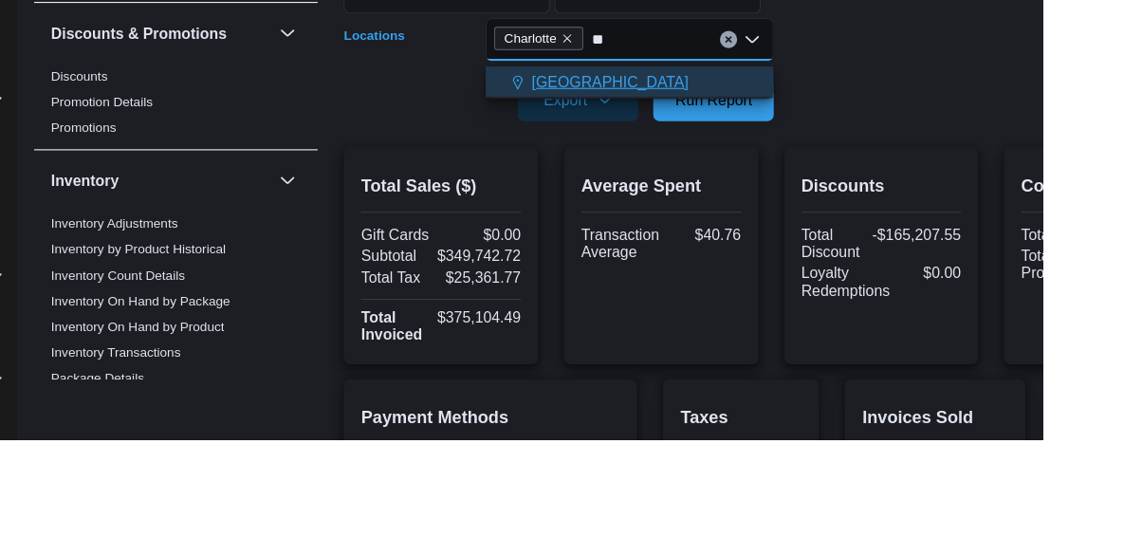
click at [717, 241] on span "Salisbury" at bounding box center [761, 239] width 139 height 19
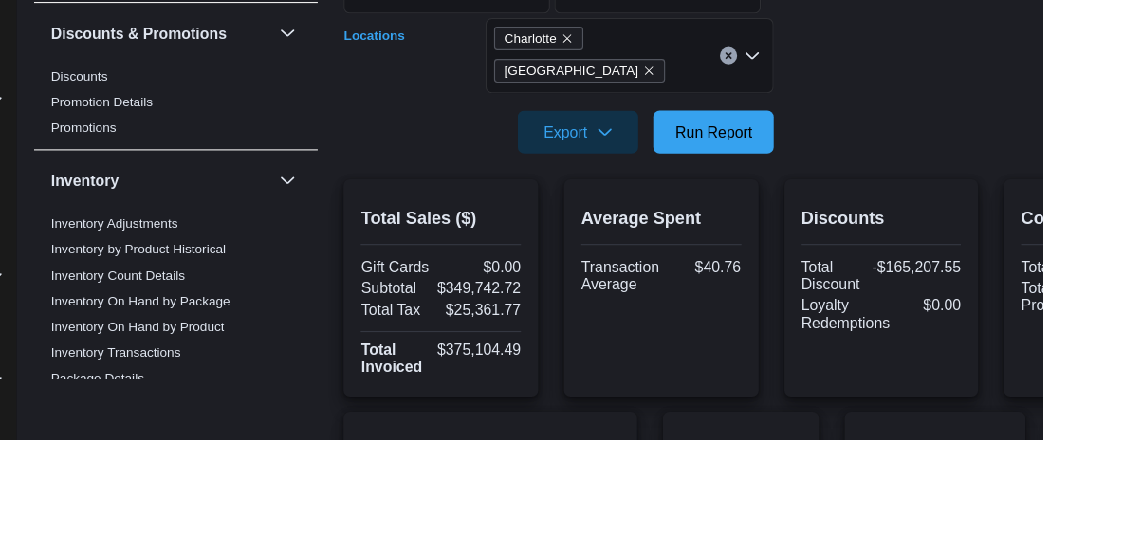
click at [1046, 269] on form "**********" at bounding box center [902, 173] width 753 height 260
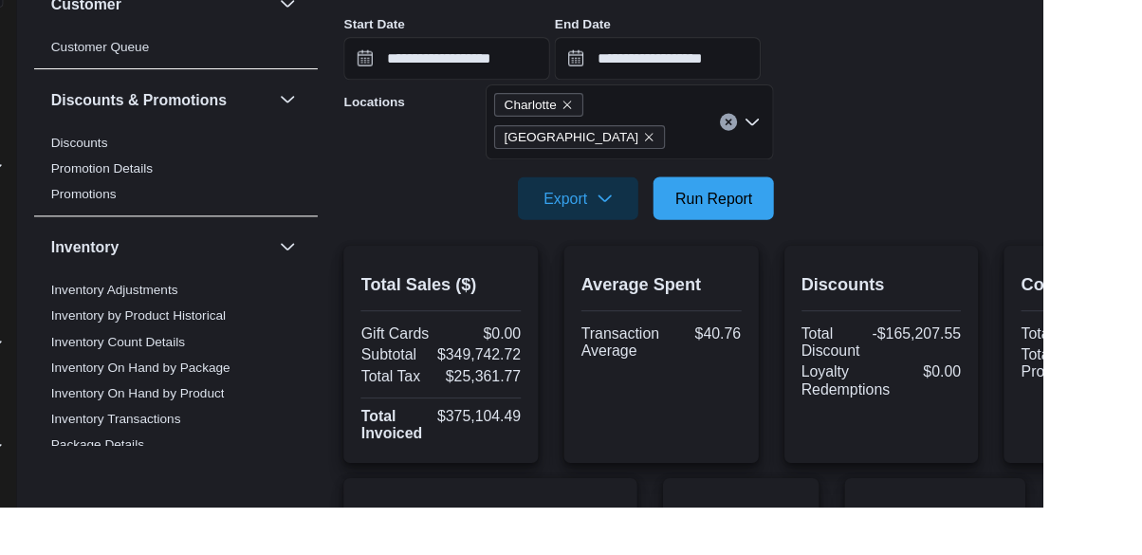
click at [852, 209] on div "Charlotte Salisbury" at bounding box center [778, 215] width 254 height 66
click at [978, 249] on div at bounding box center [902, 256] width 753 height 15
click at [865, 272] on span "Run Report" at bounding box center [853, 281] width 68 height 19
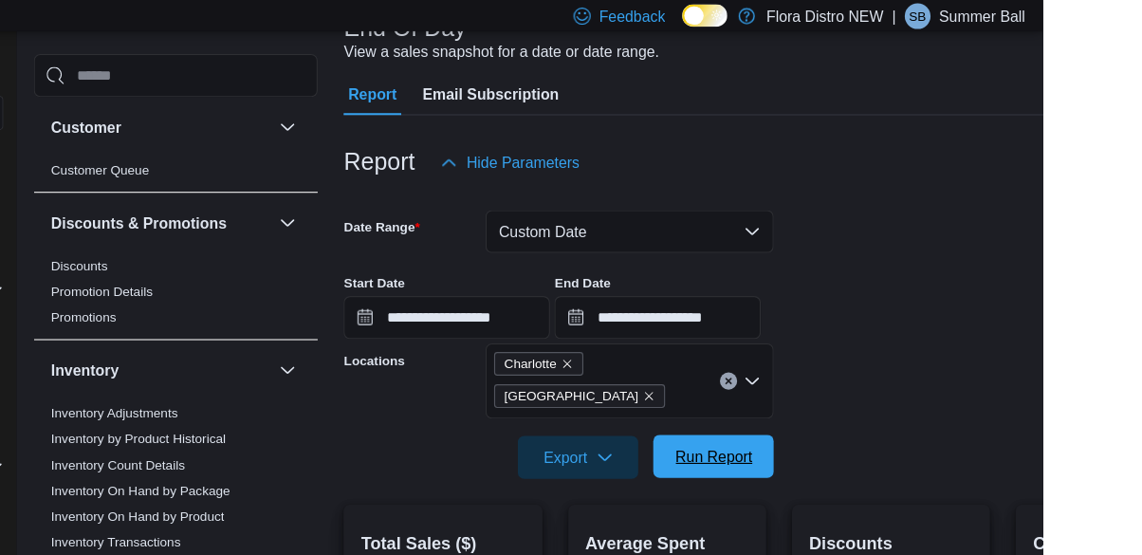
scroll to position [130, 0]
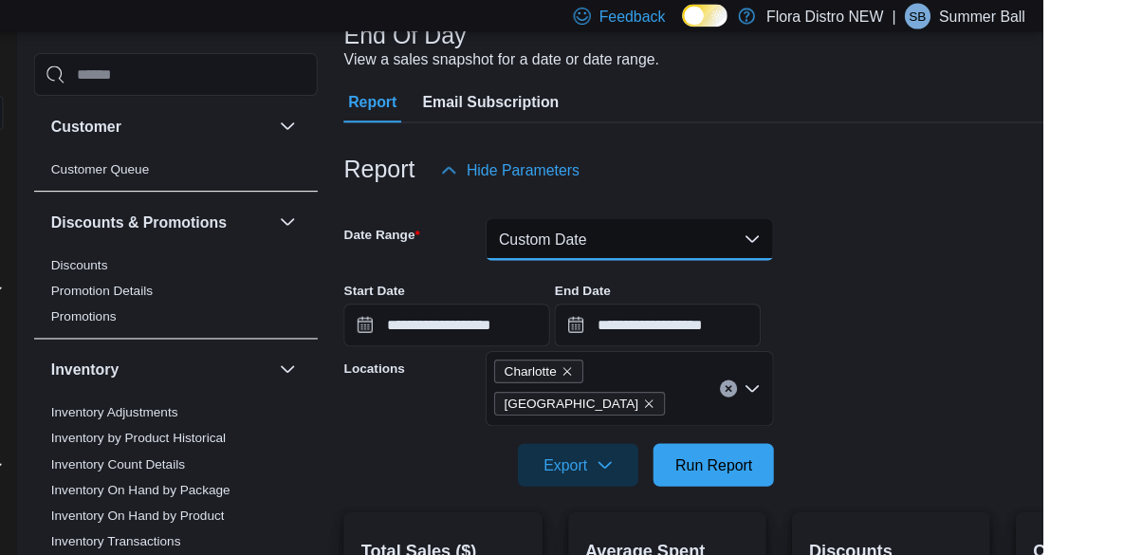
click at [880, 214] on button "Custom Date" at bounding box center [778, 211] width 254 height 38
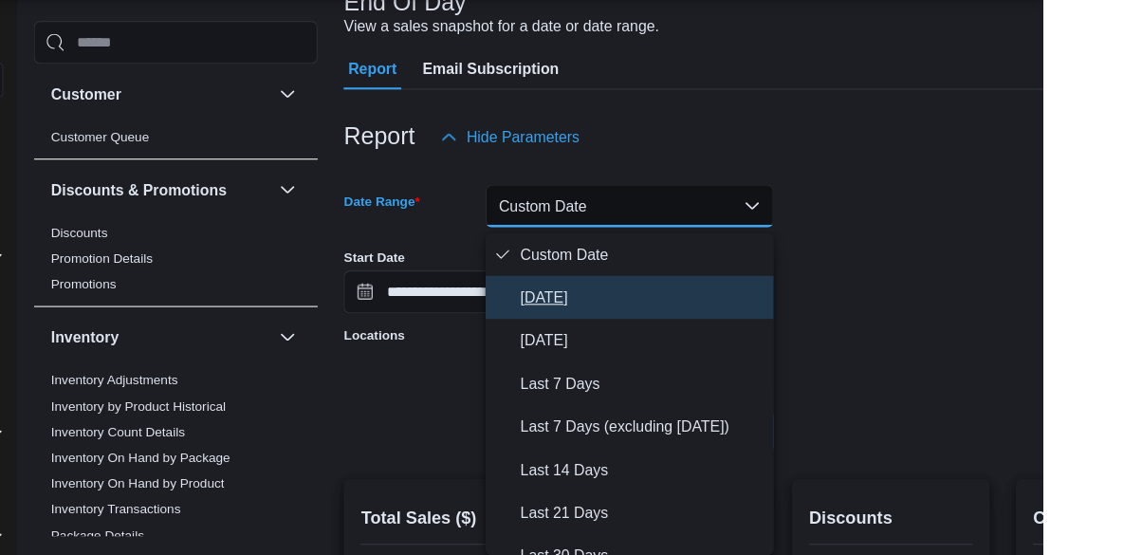
click at [713, 291] on span "Today" at bounding box center [789, 291] width 216 height 23
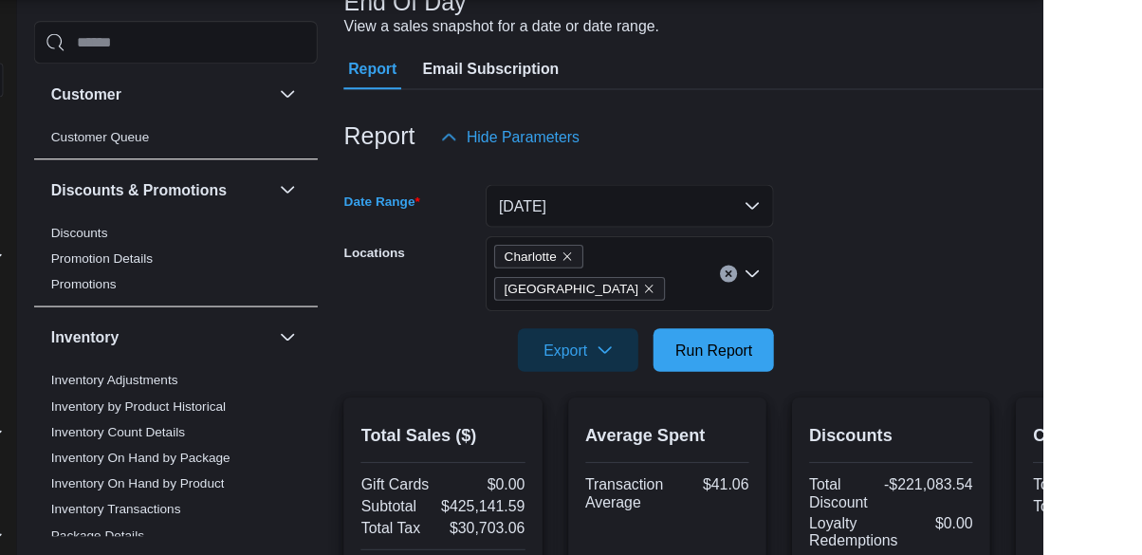
click at [1043, 213] on form "Date Range Today Locations Charlotte Salisbury Export Run Report" at bounding box center [910, 263] width 768 height 188
click at [859, 327] on span "Run Report" at bounding box center [853, 336] width 68 height 19
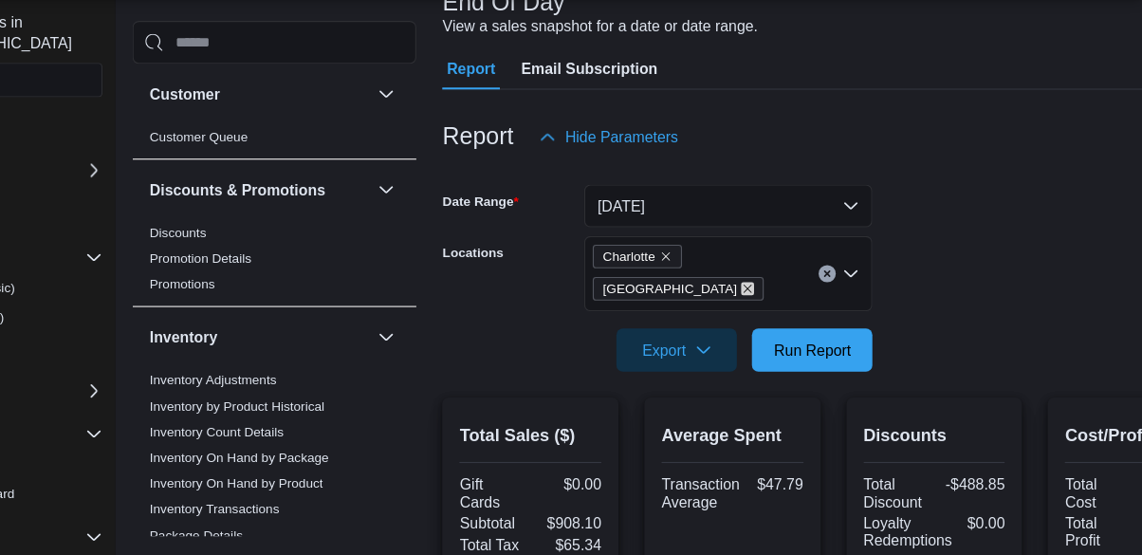
click at [801, 278] on icon "Remove Salisbury from selection in this group" at bounding box center [794, 283] width 11 height 11
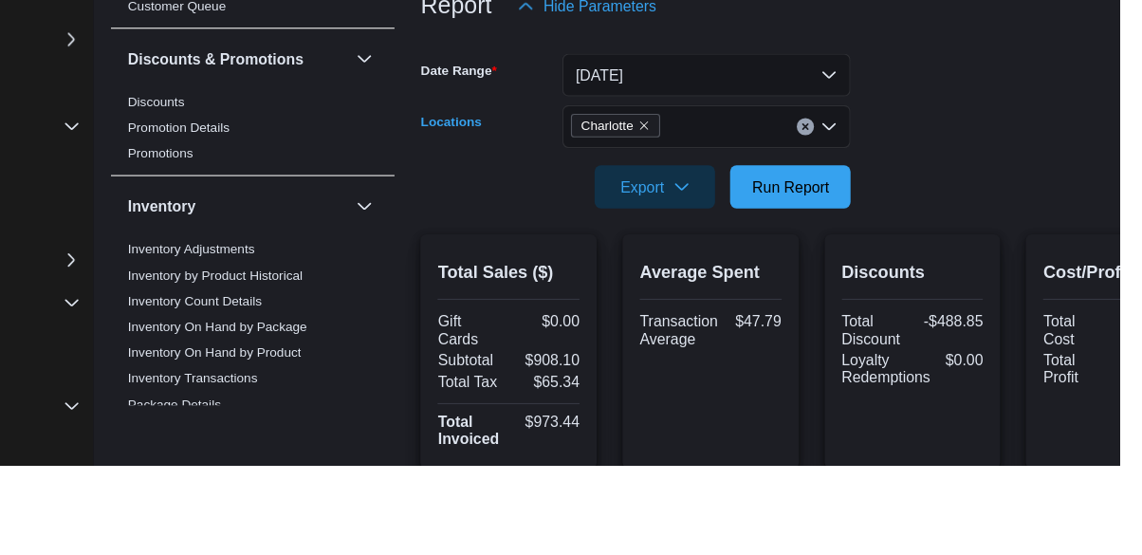
click at [1013, 316] on form "Date Range Today Locations Charlotte Combo box. Selected. Charlotte. Press Back…" at bounding box center [870, 248] width 689 height 159
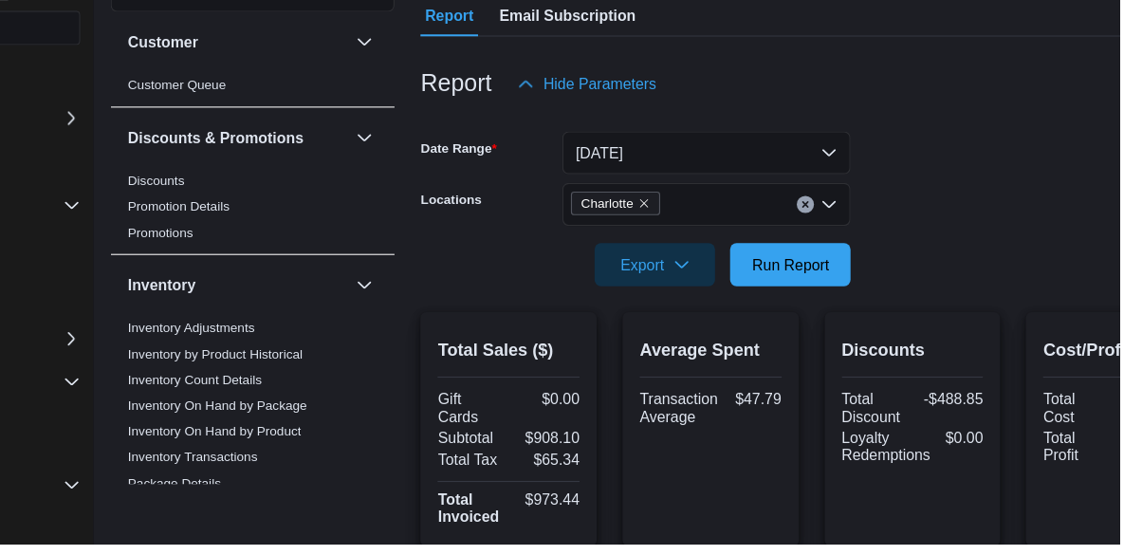
click at [1035, 218] on form "Date Range Today Locations Charlotte Export Run Report" at bounding box center [870, 247] width 689 height 159
click at [865, 317] on span "Run Report" at bounding box center [853, 307] width 68 height 19
